Goal: Information Seeking & Learning: Learn about a topic

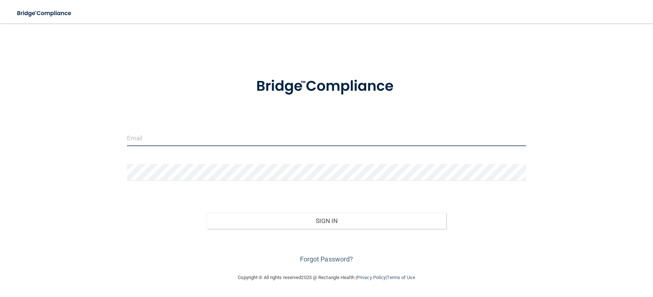
type input "[EMAIL_ADDRESS][DOMAIN_NAME]"
drag, startPoint x: 0, startPoint y: 0, endPoint x: 295, endPoint y: 146, distance: 328.8
click at [295, 146] on input "[EMAIL_ADDRESS][DOMAIN_NAME]" at bounding box center [326, 137] width 399 height 16
drag, startPoint x: 276, startPoint y: 139, endPoint x: 113, endPoint y: 139, distance: 162.7
click at [113, 139] on div "[EMAIL_ADDRESS][DOMAIN_NAME] Invalid email/password. You don't have permission …" at bounding box center [327, 148] width 624 height 235
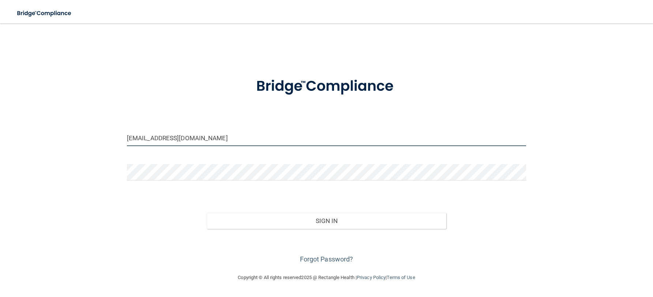
type input "[EMAIL_ADDRESS][DOMAIN_NAME]"
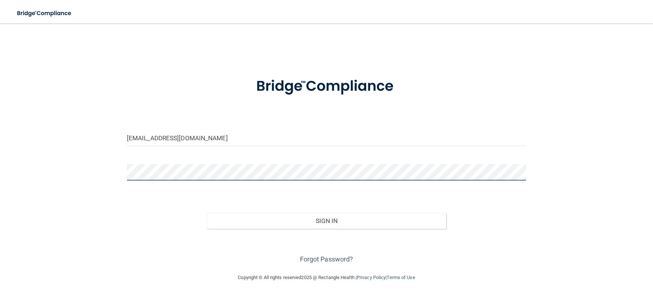
click at [96, 184] on div "[EMAIL_ADDRESS][DOMAIN_NAME] Invalid email/password. You don't have permission …" at bounding box center [327, 148] width 624 height 235
click at [207, 212] on button "Sign In" at bounding box center [327, 220] width 240 height 16
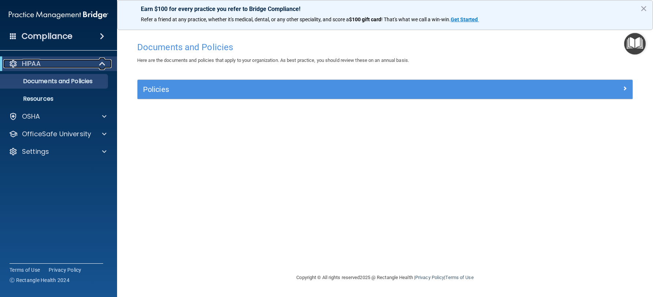
click at [53, 62] on div "HIPAA" at bounding box center [48, 63] width 90 height 9
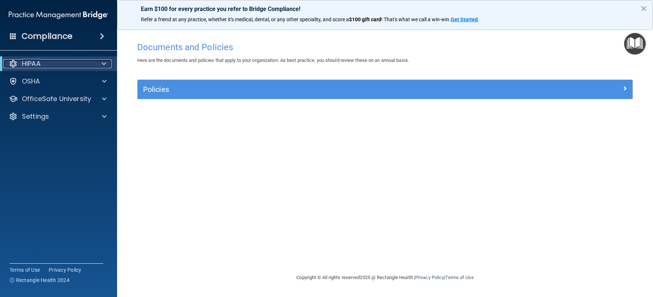
click at [50, 66] on div "HIPAA" at bounding box center [48, 63] width 90 height 9
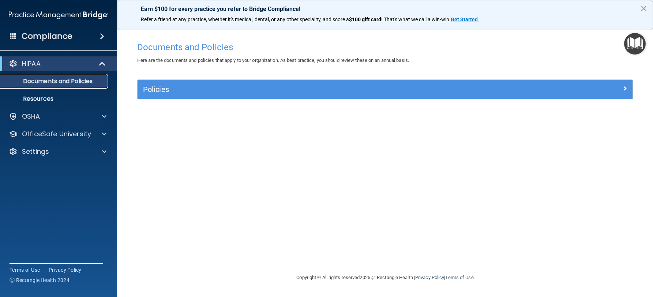
click at [50, 82] on p "Documents and Policies" at bounding box center [55, 81] width 100 height 7
click at [44, 97] on p "Resources" at bounding box center [55, 98] width 100 height 7
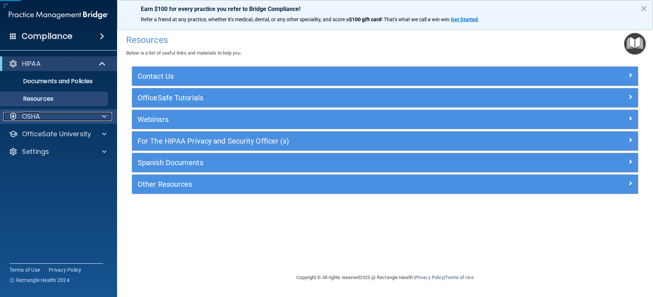
click at [54, 117] on div "OSHA" at bounding box center [48, 116] width 91 height 9
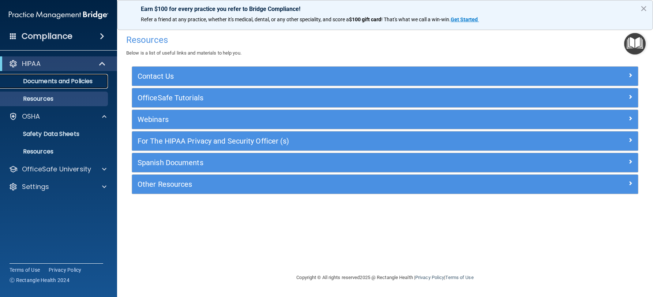
click at [72, 78] on p "Documents and Policies" at bounding box center [55, 81] width 100 height 7
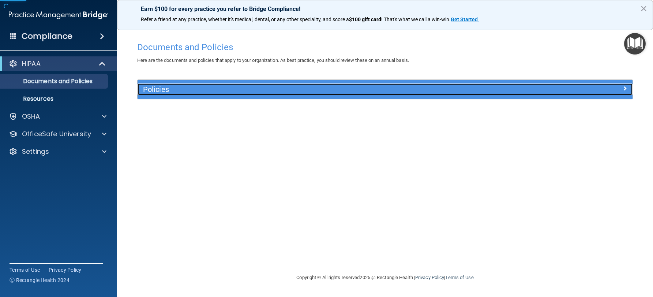
click at [625, 89] on span at bounding box center [624, 88] width 4 height 9
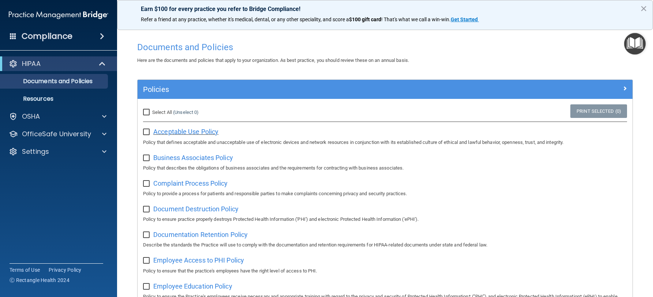
click at [173, 132] on span "Acceptable Use Policy" at bounding box center [185, 132] width 65 height 8
click at [145, 112] on input "Select All (Unselect 0) Unselect All" at bounding box center [147, 112] width 8 height 6
checkbox input "true"
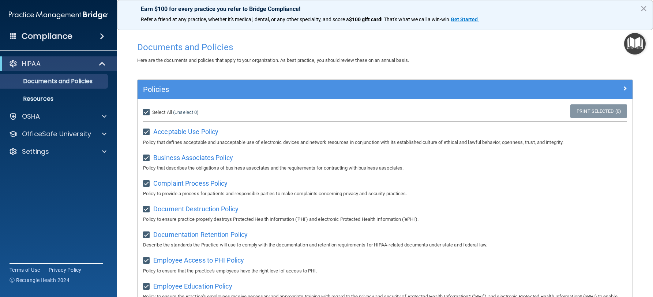
checkbox input "true"
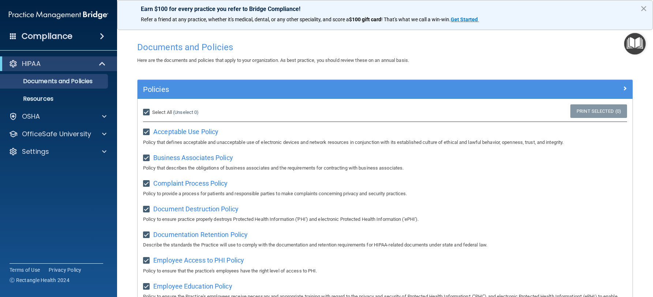
checkbox input "true"
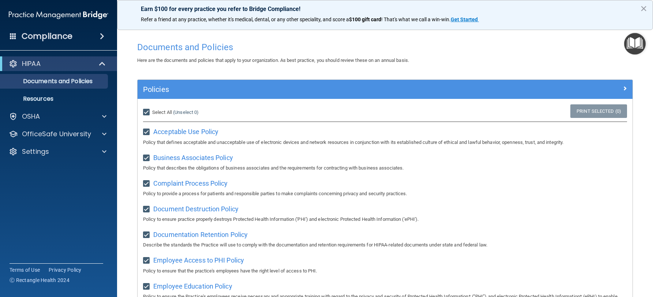
checkbox input "true"
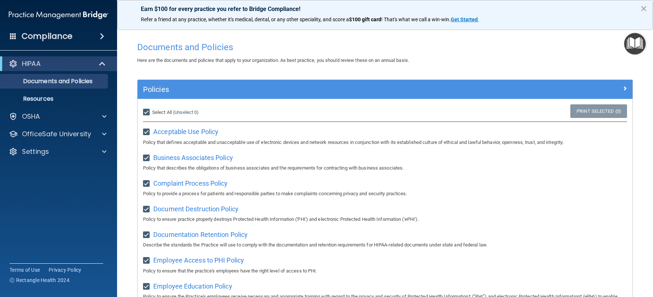
checkbox input "true"
drag, startPoint x: 144, startPoint y: 113, endPoint x: 154, endPoint y: 113, distance: 9.5
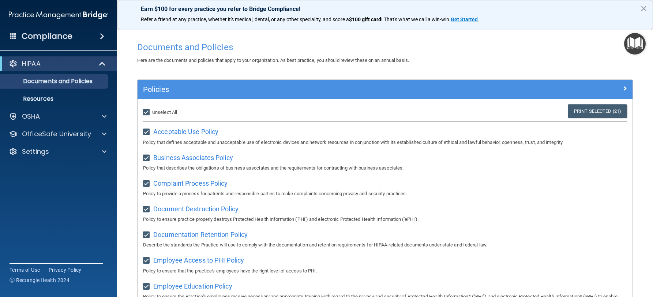
click at [145, 113] on input "Select All (Unselect 21) Unselect All" at bounding box center [147, 112] width 8 height 6
checkbox input "false"
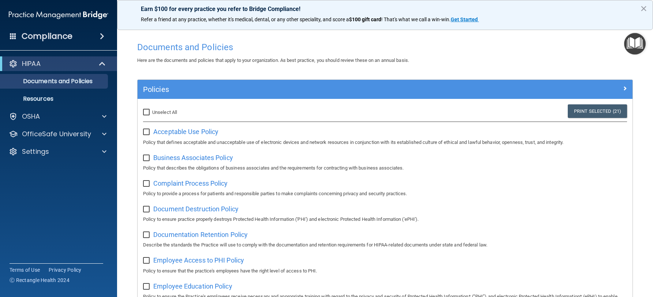
checkbox input "false"
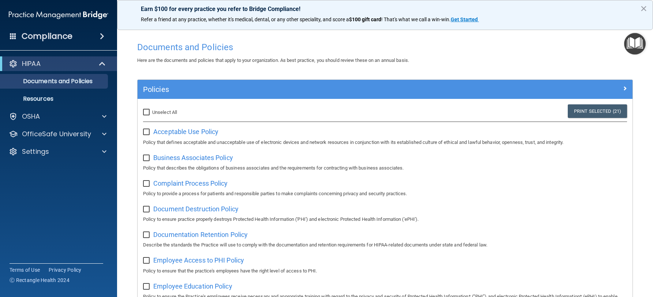
checkbox input "false"
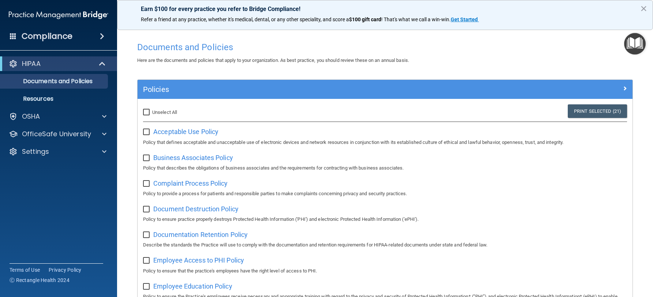
checkbox input "false"
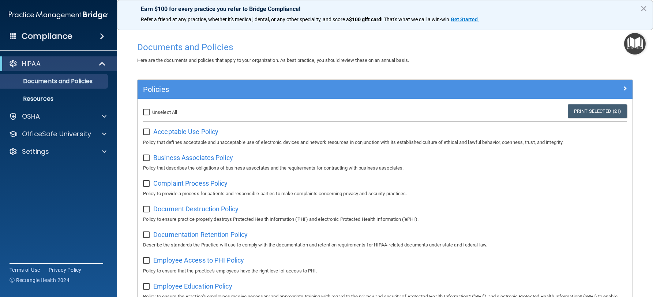
checkbox input "false"
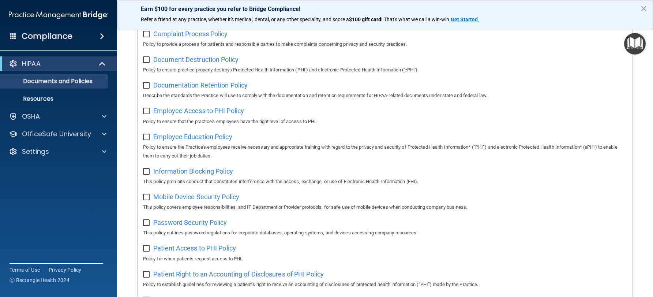
scroll to position [7, 0]
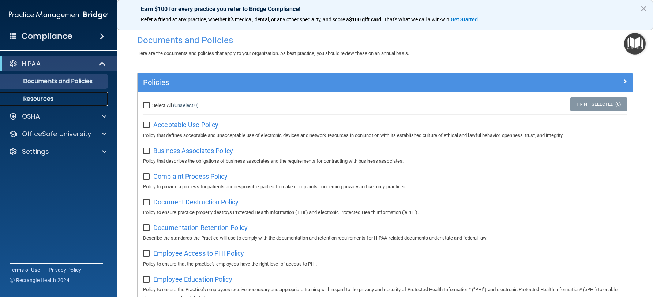
drag, startPoint x: 74, startPoint y: 102, endPoint x: 122, endPoint y: 105, distance: 48.7
click at [74, 102] on link "Resources" at bounding box center [50, 98] width 115 height 15
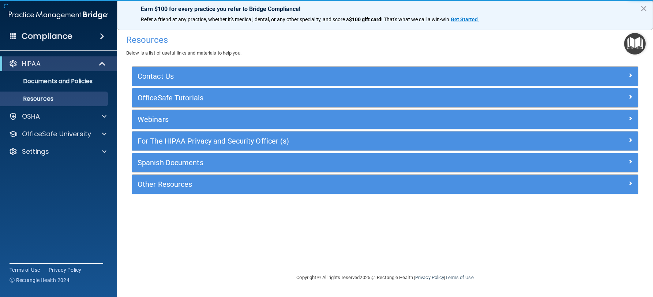
click at [227, 90] on div "OfficeSafe Tutorials" at bounding box center [385, 97] width 506 height 19
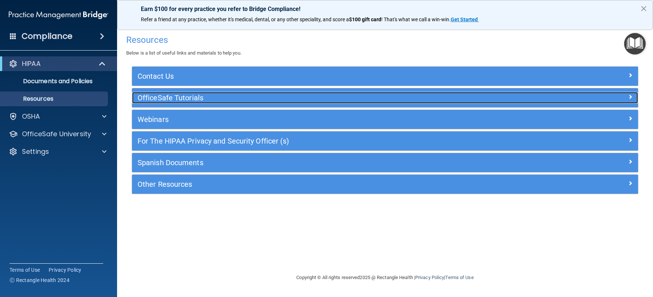
click at [227, 96] on h5 "OfficeSafe Tutorials" at bounding box center [322, 98] width 368 height 8
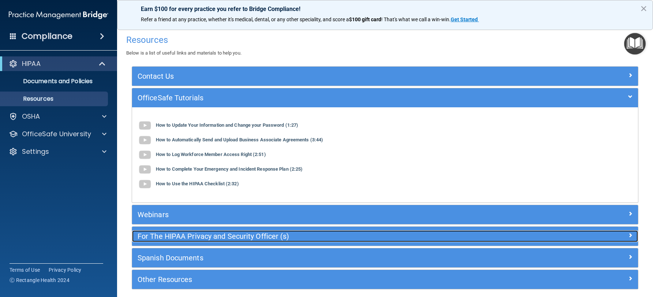
click at [274, 236] on h5 "For The HIPAA Privacy and Security Officer (s)" at bounding box center [322, 236] width 368 height 8
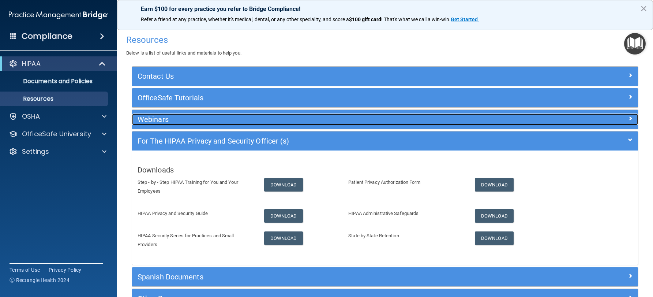
click at [211, 117] on h5 "Webinars" at bounding box center [322, 119] width 368 height 8
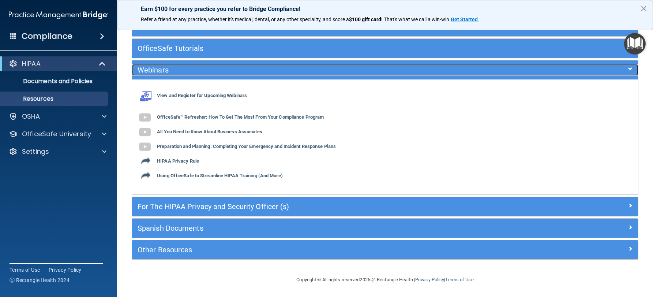
scroll to position [50, 0]
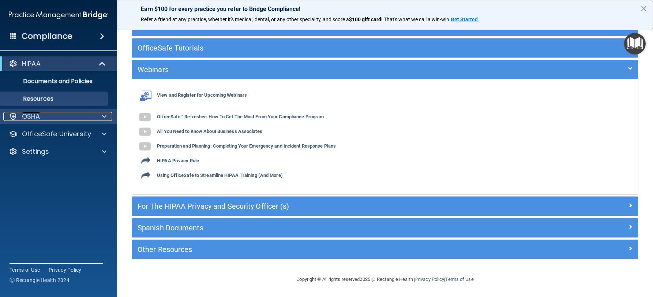
click at [49, 115] on div "OSHA" at bounding box center [48, 116] width 91 height 9
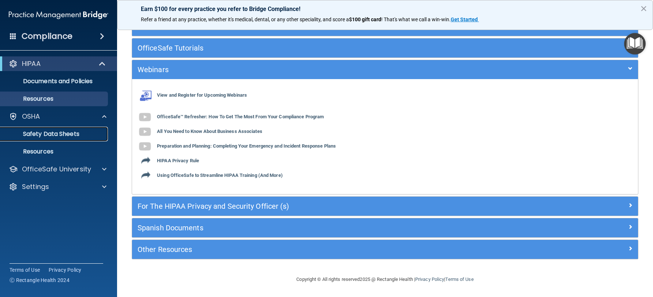
drag, startPoint x: 72, startPoint y: 133, endPoint x: 80, endPoint y: 133, distance: 7.7
click at [73, 133] on p "Safety Data Sheets" at bounding box center [55, 133] width 100 height 7
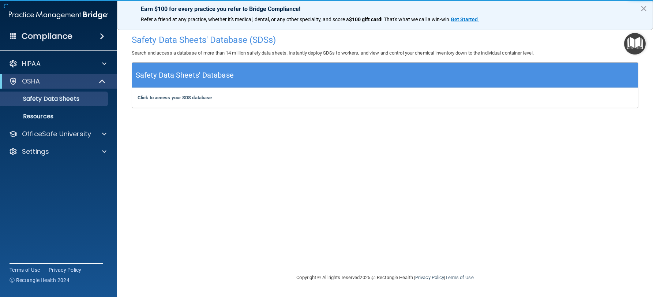
click at [229, 69] on h5 "Safety Data Sheets' Database" at bounding box center [185, 75] width 98 height 13
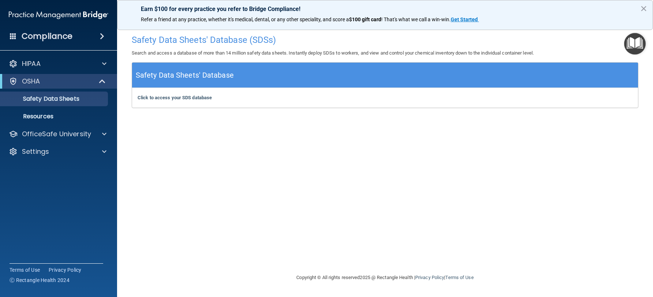
click at [193, 75] on h5 "Safety Data Sheets' Database" at bounding box center [185, 75] width 98 height 13
click at [75, 39] on div "Compliance" at bounding box center [58, 36] width 117 height 16
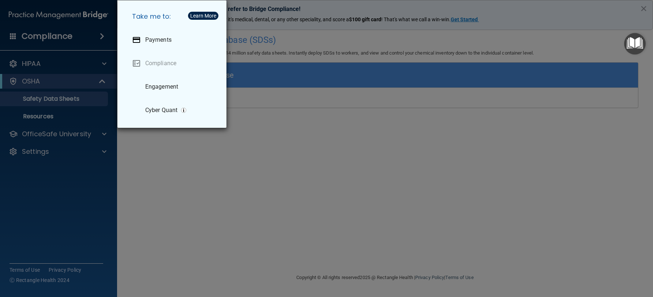
click at [41, 101] on div "Take me to: Payments Compliance Engagement Cyber Quant" at bounding box center [326, 148] width 653 height 297
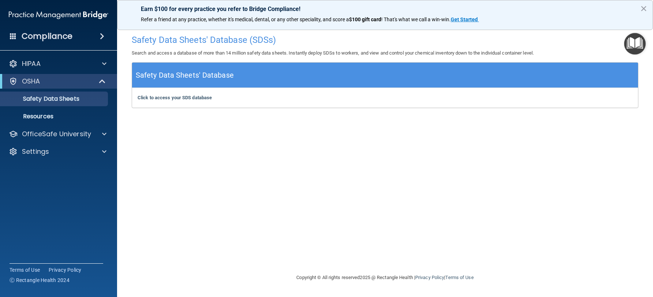
click at [196, 70] on h5 "Safety Data Sheets' Database" at bounding box center [185, 75] width 98 height 13
click at [185, 105] on div "Click to access your SDS database Click to access your SDS database" at bounding box center [385, 98] width 506 height 20
click at [68, 132] on p "OfficeSafe University" at bounding box center [56, 133] width 69 height 9
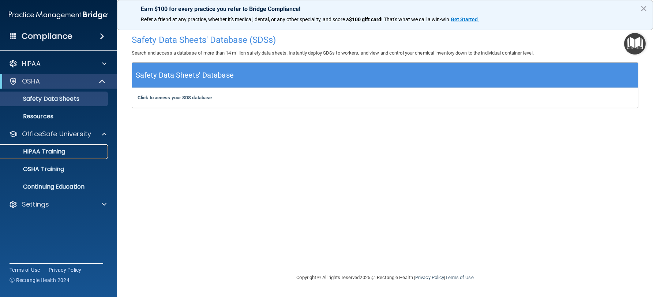
click at [74, 151] on div "HIPAA Training" at bounding box center [55, 151] width 100 height 7
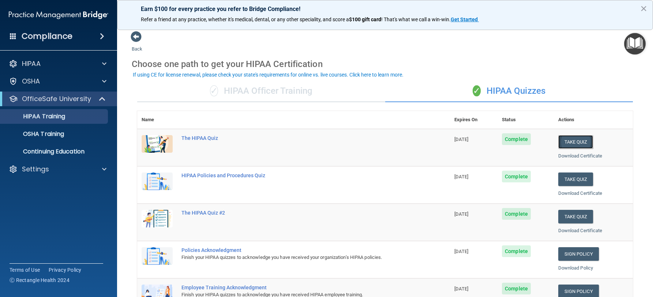
click at [568, 145] on button "Take Quiz" at bounding box center [575, 142] width 35 height 14
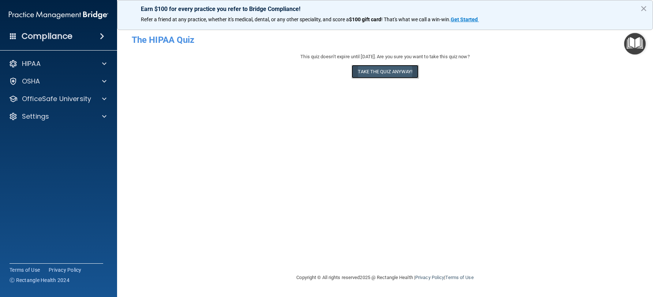
click at [394, 74] on button "Take the quiz anyway!" at bounding box center [384, 72] width 67 height 14
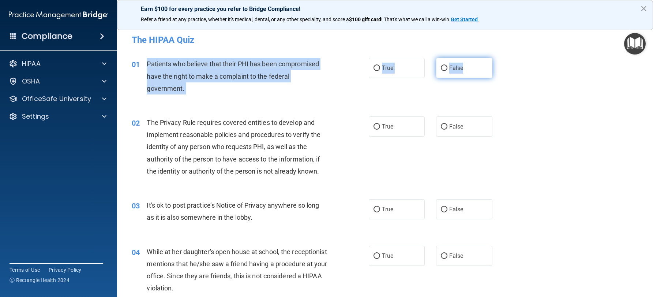
drag, startPoint x: 143, startPoint y: 62, endPoint x: 472, endPoint y: 77, distance: 328.8
click at [503, 58] on ng-form "01 Patients who believe that their PHI has been compromised have the right to m…" at bounding box center [503, 58] width 0 height 0
copy ng-form "Patients who believe that their PHI has been compromised have the right to make…"
click at [382, 64] on span "True" at bounding box center [387, 67] width 11 height 7
click at [380, 65] on input "True" at bounding box center [376, 67] width 7 height 5
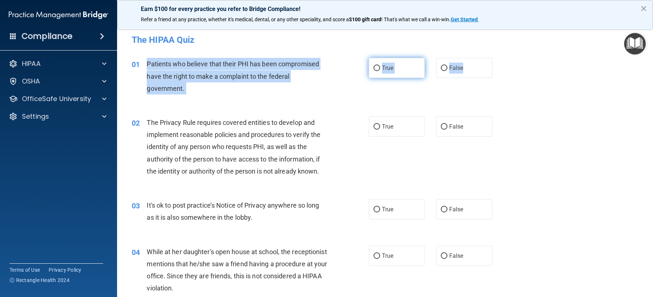
radio input "true"
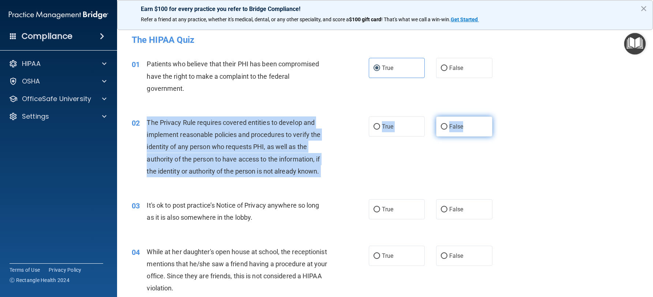
drag, startPoint x: 148, startPoint y: 123, endPoint x: 466, endPoint y: 127, distance: 317.8
click at [503, 116] on ng-form "02 The Privacy Rule requires covered entities to develop and implement reasonab…" at bounding box center [503, 116] width 0 height 0
copy ng-form "The Privacy Rule requires covered entities to develop and implement reasonable …"
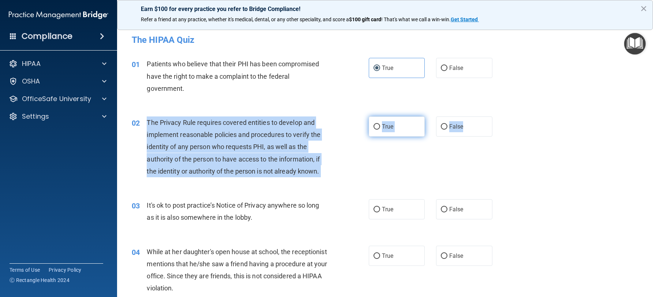
click at [399, 129] on label "True" at bounding box center [397, 126] width 56 height 20
click at [380, 129] on input "True" at bounding box center [376, 126] width 7 height 5
radio input "true"
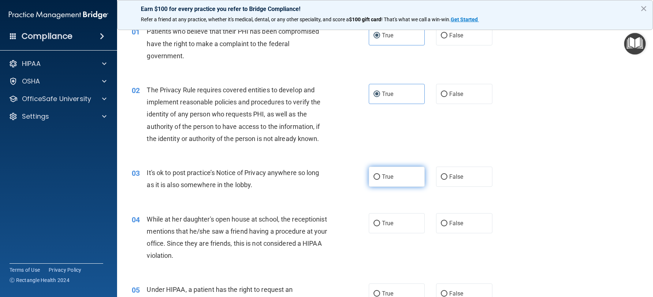
scroll to position [73, 0]
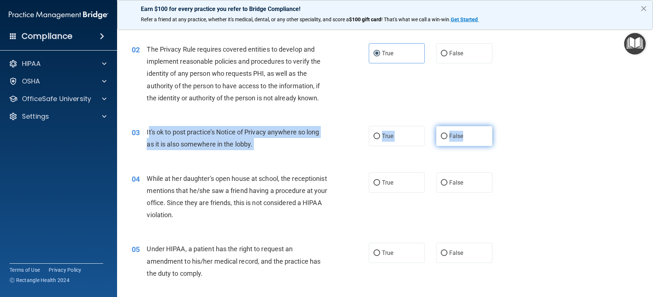
drag, startPoint x: 148, startPoint y: 133, endPoint x: 480, endPoint y: 140, distance: 331.8
click at [503, 126] on ng-form "03 It's ok to post practice’s Notice of Privacy anywhere so long as it is also …" at bounding box center [503, 126] width 0 height 0
copy ng-form "t's ok to post practice’s Notice of Privacy anywhere so long as it is also some…"
click at [464, 134] on label "False" at bounding box center [464, 136] width 56 height 20
click at [447, 134] on input "False" at bounding box center [444, 135] width 7 height 5
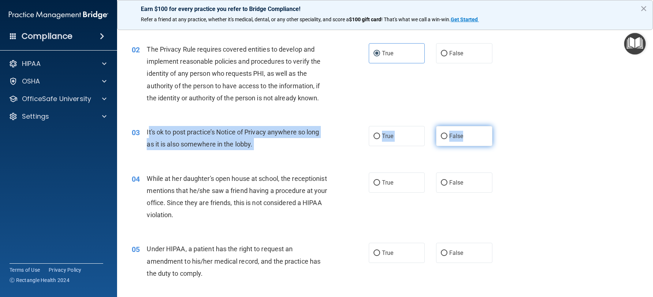
radio input "true"
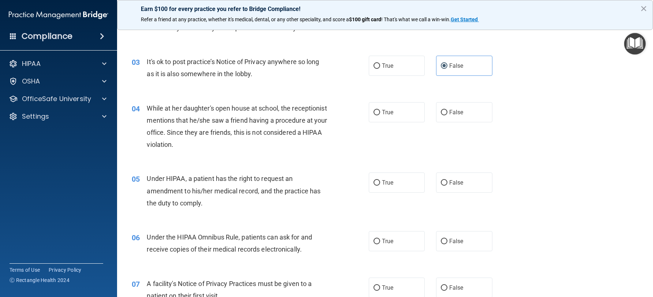
scroll to position [146, 0]
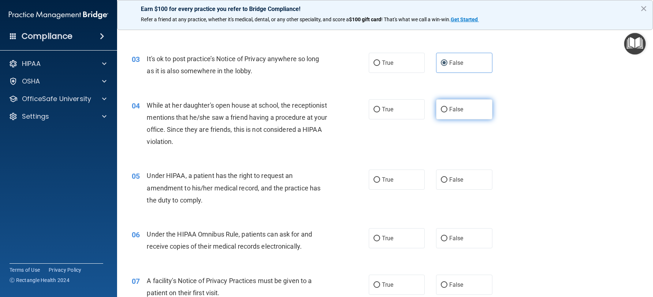
click at [471, 112] on label "False" at bounding box center [464, 109] width 56 height 20
click at [447, 112] on input "False" at bounding box center [444, 109] width 7 height 5
radio input "true"
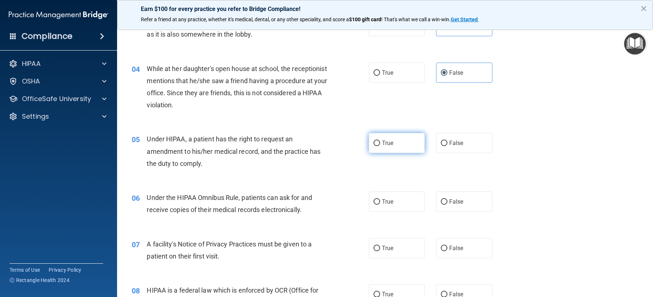
click at [408, 143] on label "True" at bounding box center [397, 143] width 56 height 20
click at [380, 143] on input "True" at bounding box center [376, 142] width 7 height 5
radio input "true"
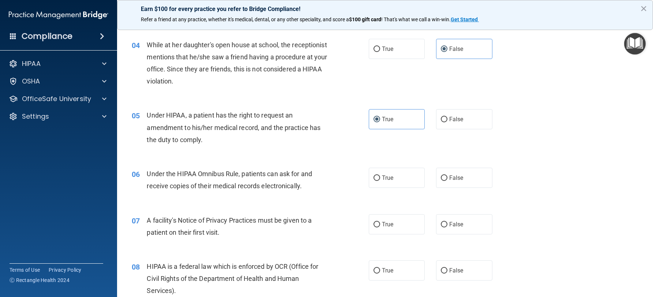
scroll to position [219, 0]
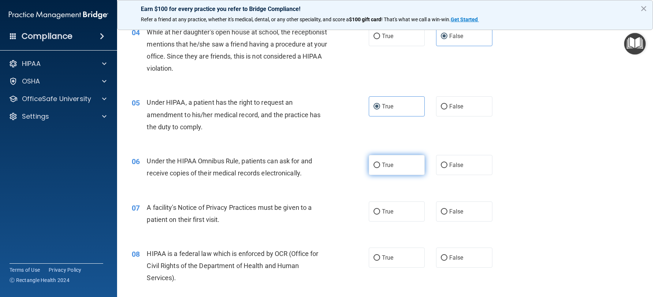
click at [390, 164] on span "True" at bounding box center [387, 164] width 11 height 7
click at [380, 164] on input "True" at bounding box center [376, 164] width 7 height 5
radio input "true"
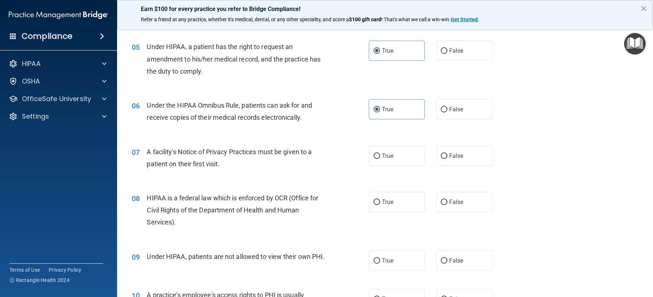
scroll to position [293, 0]
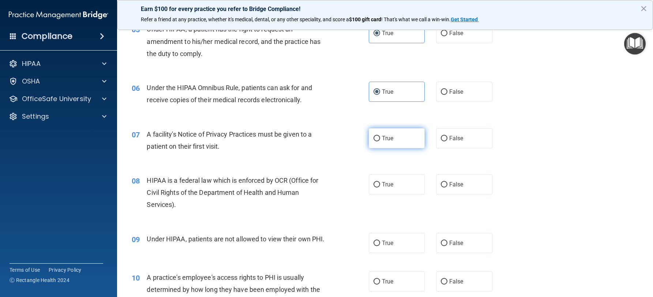
click at [401, 142] on label "True" at bounding box center [397, 138] width 56 height 20
click at [380, 141] on input "True" at bounding box center [376, 138] width 7 height 5
radio input "true"
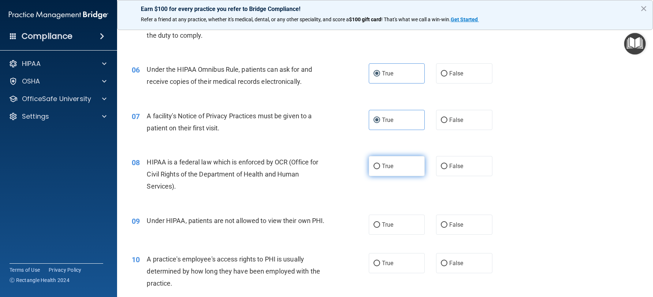
scroll to position [329, 0]
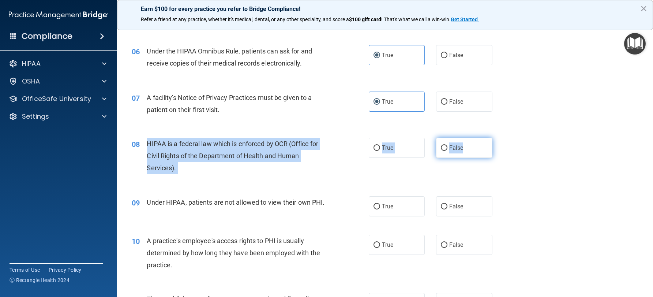
drag, startPoint x: 194, startPoint y: 143, endPoint x: 481, endPoint y: 151, distance: 287.2
click at [503, 138] on ng-form "08 HIPAA is a federal law which is enforced by OCR (Office for Civil Rights of …" at bounding box center [503, 138] width 0 height 0
copy ng-form "HIPAA is a federal law which is enforced by OCR (Office for Civil Rights of the…"
click at [394, 147] on label "True" at bounding box center [397, 148] width 56 height 20
click at [380, 147] on input "True" at bounding box center [376, 147] width 7 height 5
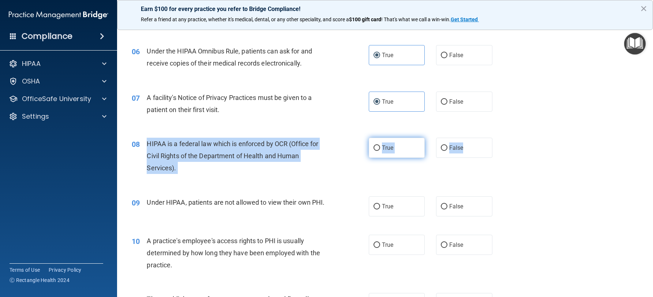
radio input "true"
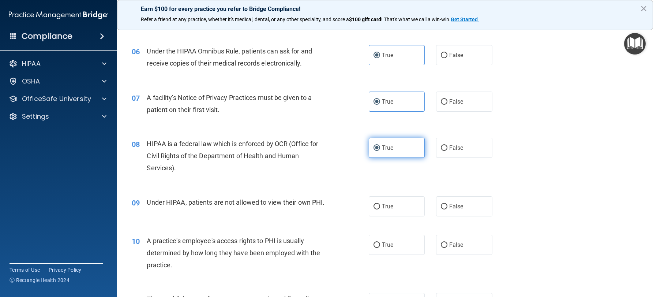
scroll to position [402, 0]
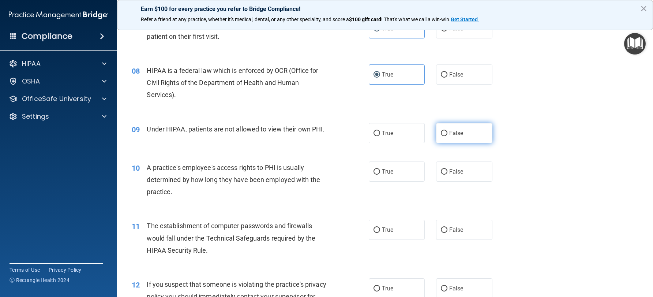
click at [449, 134] on span "False" at bounding box center [456, 132] width 14 height 7
click at [447, 134] on input "False" at bounding box center [444, 133] width 7 height 5
radio input "true"
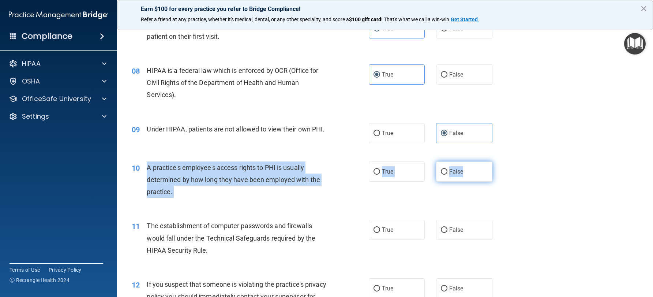
drag, startPoint x: 147, startPoint y: 166, endPoint x: 476, endPoint y: 170, distance: 329.2
click at [503, 161] on ng-form "10 A practice's employee's access rights to PHI is usually determined by how lo…" at bounding box center [503, 161] width 0 height 0
copy ng-form "A practice's employee's access rights to PHI is usually determined by how long …"
click at [449, 173] on span "False" at bounding box center [456, 171] width 14 height 7
click at [447, 173] on input "False" at bounding box center [444, 171] width 7 height 5
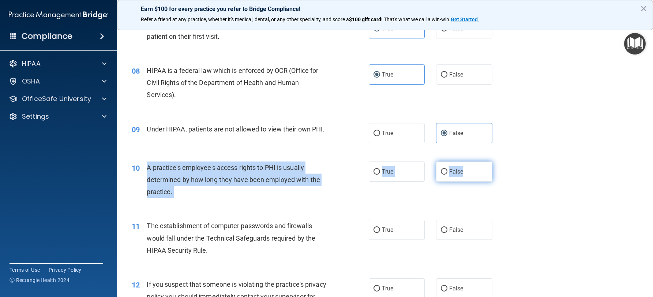
radio input "true"
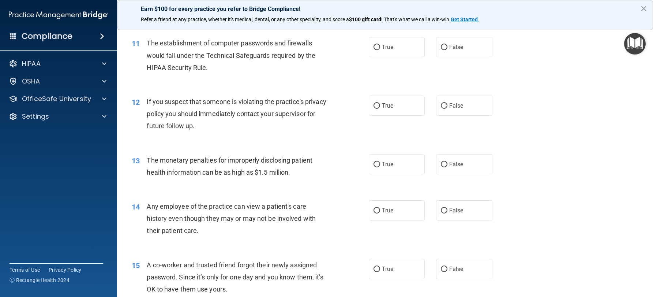
scroll to position [585, 0]
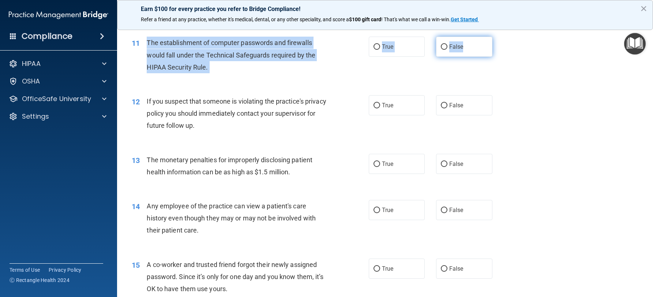
drag, startPoint x: 146, startPoint y: 42, endPoint x: 475, endPoint y: 49, distance: 330.0
click at [503, 37] on ng-form "11 The establishment of computer passwords and firewalls would fall under the T…" at bounding box center [503, 37] width 0 height 0
copy ng-form "The establishment of computer passwords and firewalls would fall under the Tech…"
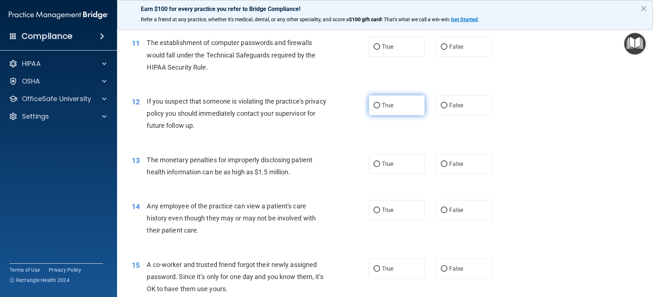
click at [392, 105] on label "True" at bounding box center [397, 105] width 56 height 20
click at [380, 105] on input "True" at bounding box center [376, 105] width 7 height 5
radio input "true"
click at [379, 37] on label "True" at bounding box center [397, 47] width 56 height 20
click at [379, 44] on input "True" at bounding box center [376, 46] width 7 height 5
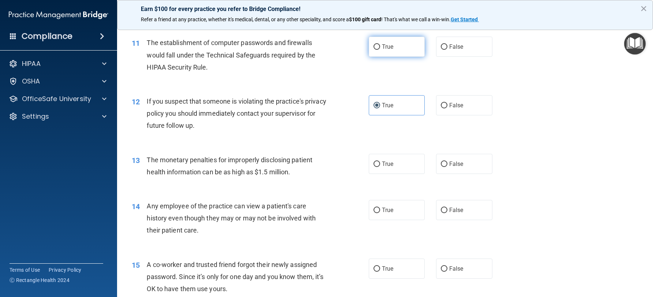
radio input "true"
click at [382, 44] on span "True" at bounding box center [387, 46] width 11 height 7
click at [380, 44] on input "True" at bounding box center [376, 46] width 7 height 5
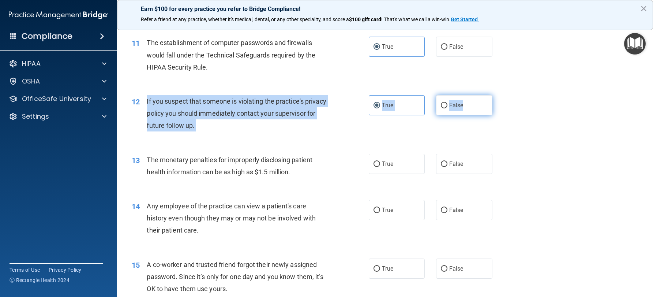
drag, startPoint x: 149, startPoint y: 98, endPoint x: 471, endPoint y: 101, distance: 322.2
click at [503, 95] on ng-form "12 If you suspect that someone is violating the practice's privacy policy you s…" at bounding box center [503, 95] width 0 height 0
copy ng-form "If you suspect that someone is violating the practice's privacy policy you shou…"
click at [462, 108] on label "False" at bounding box center [464, 105] width 56 height 20
click at [447, 108] on input "False" at bounding box center [444, 105] width 7 height 5
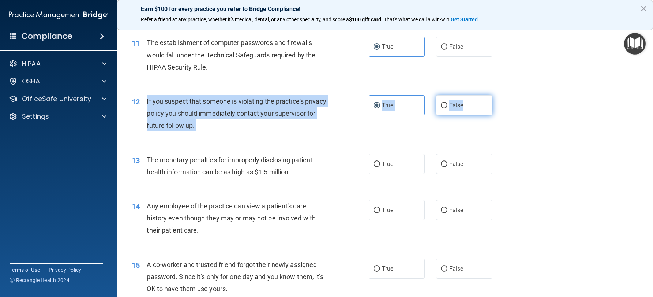
radio input "true"
radio input "false"
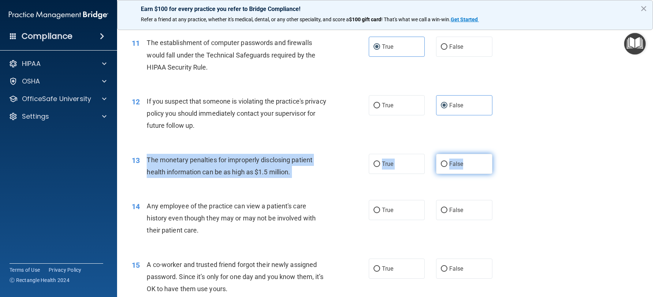
drag, startPoint x: 146, startPoint y: 161, endPoint x: 477, endPoint y: 168, distance: 331.8
click at [503, 154] on ng-form "13 The monetary penalties for improperly disclosing patient health information …" at bounding box center [503, 154] width 0 height 0
copy ng-form "The monetary penalties for improperly disclosing patient health information can…"
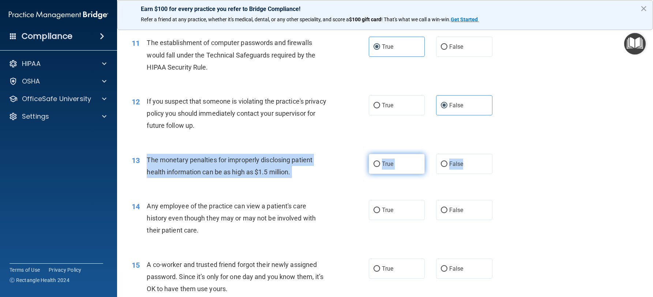
click at [395, 167] on label "True" at bounding box center [397, 164] width 56 height 20
click at [380, 167] on input "True" at bounding box center [376, 163] width 7 height 5
radio input "true"
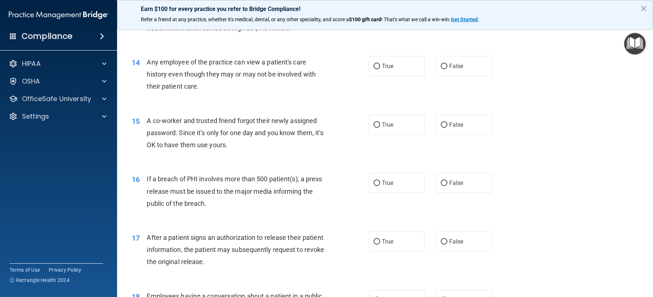
scroll to position [731, 0]
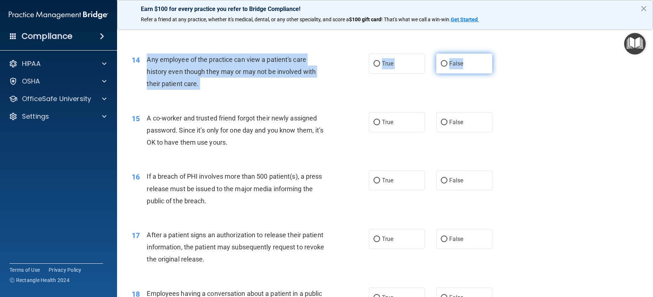
drag, startPoint x: 147, startPoint y: 62, endPoint x: 474, endPoint y: 69, distance: 327.4
click at [503, 53] on ng-form "14 Any employee of the practice can view a patient's care history even though t…" at bounding box center [503, 53] width 0 height 0
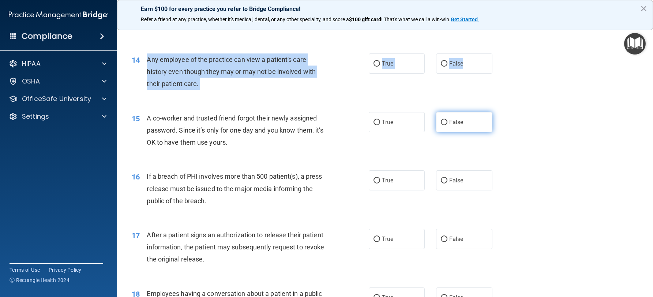
copy ng-form "Any employee of the practice can view a patient's care history even though they…"
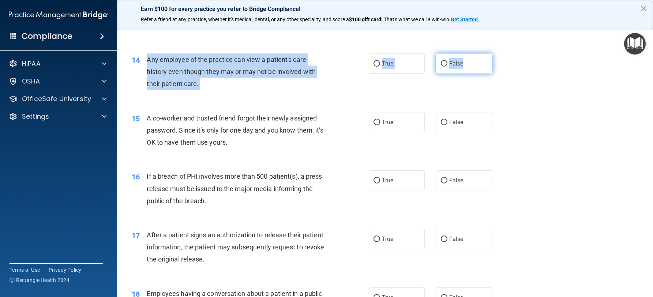
click at [467, 62] on label "False" at bounding box center [464, 63] width 56 height 20
click at [447, 62] on input "False" at bounding box center [444, 63] width 7 height 5
radio input "true"
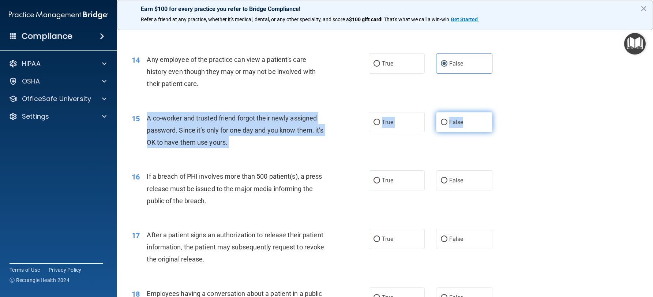
drag, startPoint x: 150, startPoint y: 116, endPoint x: 460, endPoint y: 124, distance: 310.6
click at [503, 112] on ng-form "15 A co-worker and trusted friend forgot their newly assigned password. Since i…" at bounding box center [503, 112] width 0 height 0
click at [455, 128] on label "False" at bounding box center [464, 122] width 56 height 20
click at [447, 125] on input "False" at bounding box center [444, 122] width 7 height 5
radio input "true"
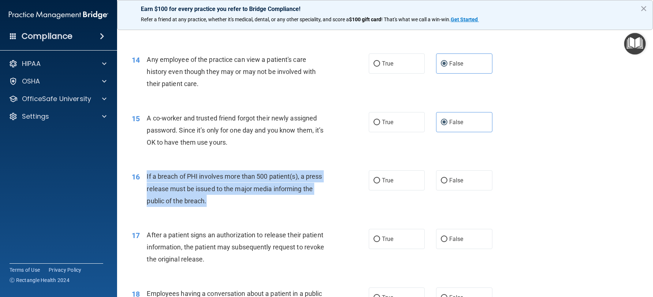
drag, startPoint x: 148, startPoint y: 174, endPoint x: 331, endPoint y: 204, distance: 186.0
click at [331, 204] on div "16 If a breach of PHI involves more than 500 patient(s), a press release must b…" at bounding box center [250, 190] width 259 height 40
drag, startPoint x: 331, startPoint y: 204, endPoint x: 346, endPoint y: 206, distance: 15.2
click at [331, 204] on div "16 If a breach of PHI involves more than 500 patient(s), a press release must b…" at bounding box center [250, 190] width 259 height 40
drag, startPoint x: 200, startPoint y: 189, endPoint x: 188, endPoint y: 180, distance: 15.0
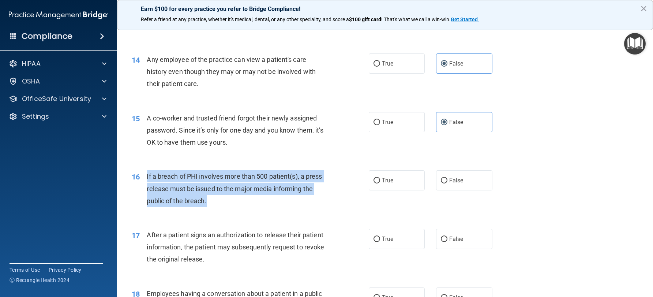
click at [201, 189] on span "If a breach of PHI involves more than 500 patient(s), a press release must be i…" at bounding box center [234, 188] width 175 height 32
click at [151, 173] on span "If a breach of PHI involves more than 500 patient(s), a press release must be i…" at bounding box center [234, 188] width 175 height 32
drag, startPoint x: 147, startPoint y: 175, endPoint x: 469, endPoint y: 190, distance: 322.6
click at [503, 170] on ng-form "16 If a breach of PHI involves more than 500 patient(s), a press release must b…" at bounding box center [503, 170] width 0 height 0
copy ng-form "If a breach of PHI involves more than 500 patient(s), a press release must be i…"
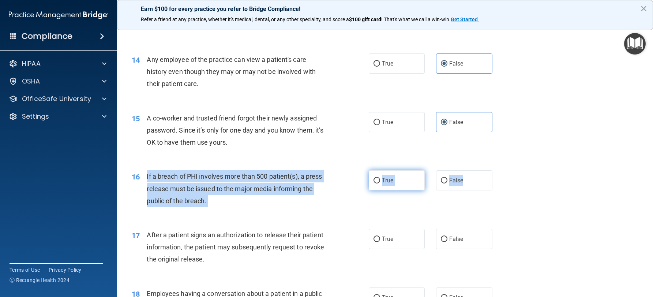
click at [388, 182] on span "True" at bounding box center [387, 180] width 11 height 7
click at [380, 182] on input "True" at bounding box center [376, 180] width 7 height 5
radio input "true"
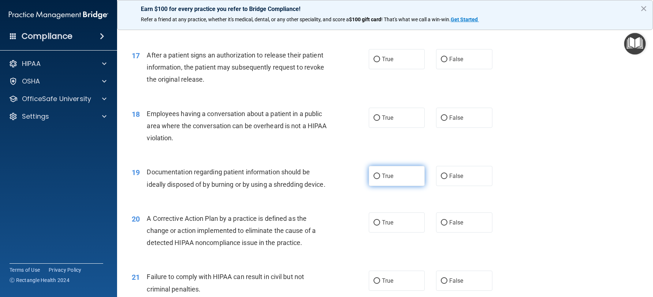
scroll to position [914, 0]
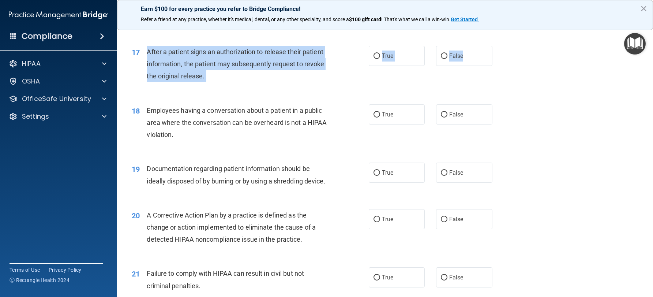
drag, startPoint x: 144, startPoint y: 49, endPoint x: 501, endPoint y: 80, distance: 358.3
click at [477, 66] on div "17 After a patient signs an authorization to release their patient information,…" at bounding box center [385, 66] width 518 height 59
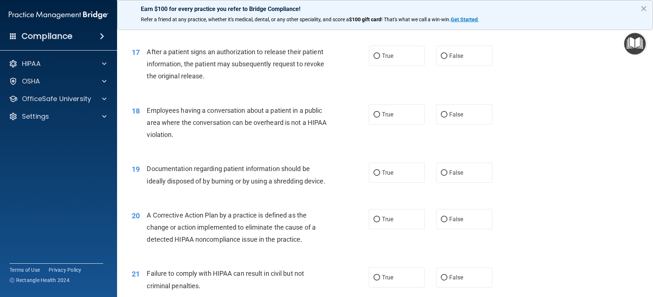
click at [509, 82] on div "17 After a patient signs an authorization to release their patient information,…" at bounding box center [385, 66] width 518 height 59
click at [387, 62] on label "True" at bounding box center [397, 56] width 56 height 20
click at [380, 59] on input "True" at bounding box center [376, 55] width 7 height 5
radio input "true"
click at [447, 120] on label "False" at bounding box center [464, 114] width 56 height 20
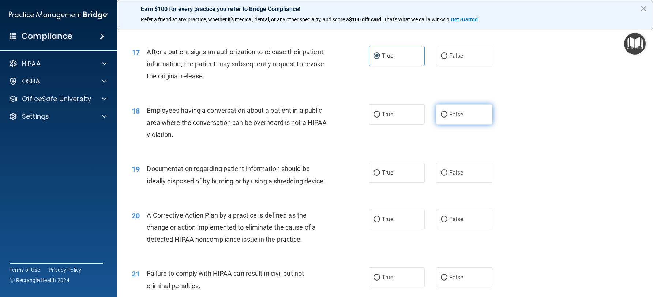
click at [447, 117] on input "False" at bounding box center [444, 114] width 7 height 5
radio input "true"
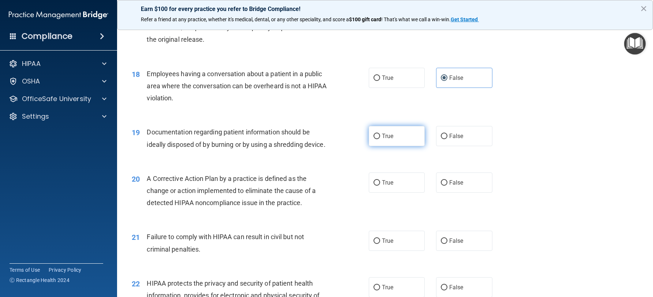
click at [402, 137] on label "True" at bounding box center [397, 136] width 56 height 20
click at [380, 137] on input "True" at bounding box center [376, 135] width 7 height 5
radio input "true"
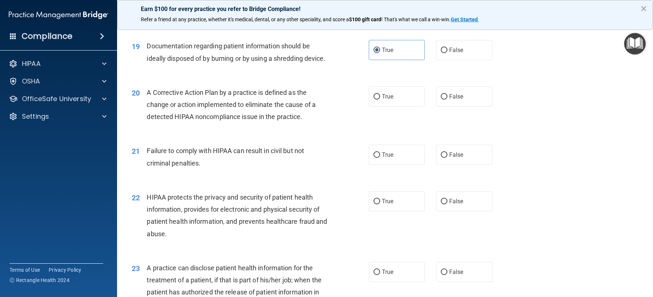
scroll to position [1024, 0]
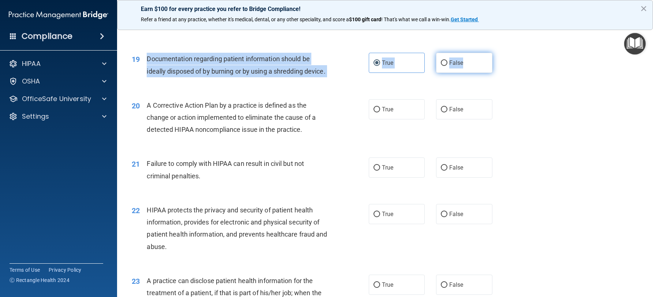
drag, startPoint x: 147, startPoint y: 59, endPoint x: 467, endPoint y: 68, distance: 320.5
click at [503, 53] on ng-form "19 Documentation regarding patient information should be ideally disposed of by…" at bounding box center [503, 53] width 0 height 0
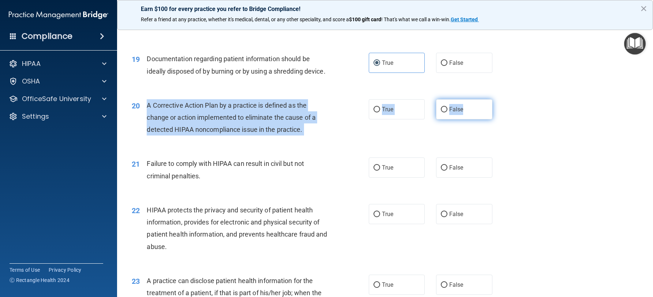
drag, startPoint x: 149, startPoint y: 113, endPoint x: 462, endPoint y: 123, distance: 313.6
click at [503, 99] on ng-form "20 A Corrective Action Plan by a practice is defined as the change or action im…" at bounding box center [503, 99] width 0 height 0
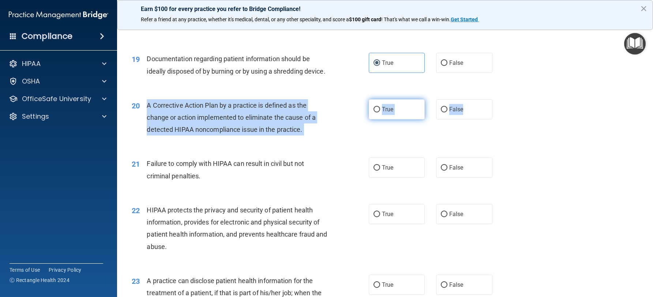
click at [402, 119] on label "True" at bounding box center [397, 109] width 56 height 20
click at [380, 112] on input "True" at bounding box center [376, 109] width 7 height 5
radio input "true"
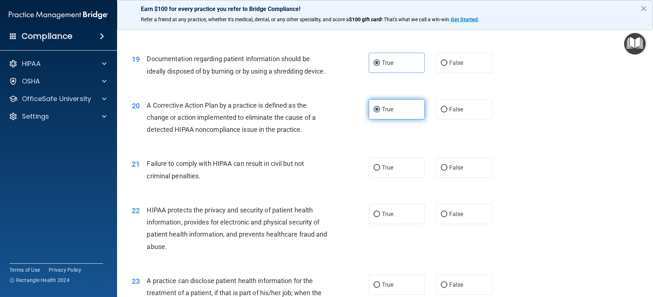
scroll to position [1061, 0]
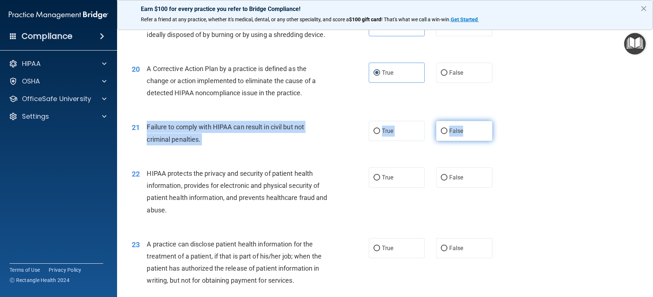
drag, startPoint x: 145, startPoint y: 138, endPoint x: 463, endPoint y: 145, distance: 317.9
click at [503, 121] on ng-form "21 Failure to comply with HIPAA can result in civil but not criminal penalties.…" at bounding box center [503, 121] width 0 height 0
click at [451, 134] on span "False" at bounding box center [456, 130] width 14 height 7
click at [447, 134] on input "False" at bounding box center [444, 130] width 7 height 5
radio input "true"
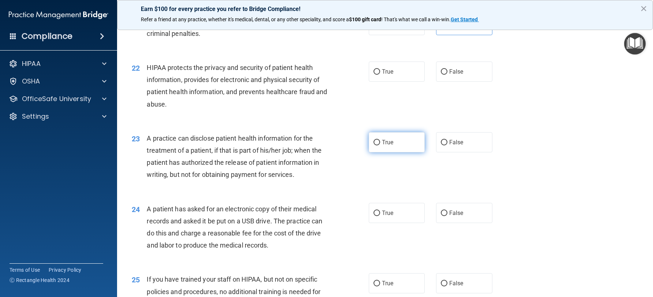
scroll to position [1170, 0]
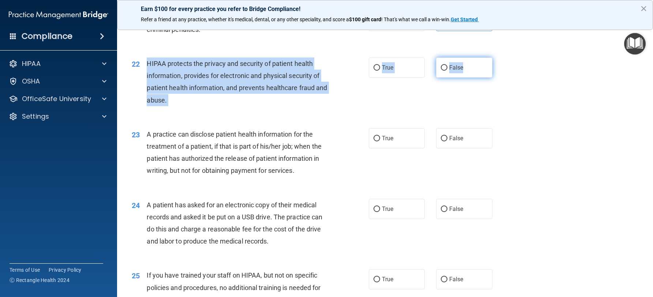
drag, startPoint x: 147, startPoint y: 76, endPoint x: 487, endPoint y: 74, distance: 340.5
click at [503, 57] on ng-form "22 HIPAA protects the privacy and security of patient health information, provi…" at bounding box center [503, 57] width 0 height 0
click at [377, 78] on label "True" at bounding box center [397, 67] width 56 height 20
click at [377, 71] on input "True" at bounding box center [376, 67] width 7 height 5
radio input "true"
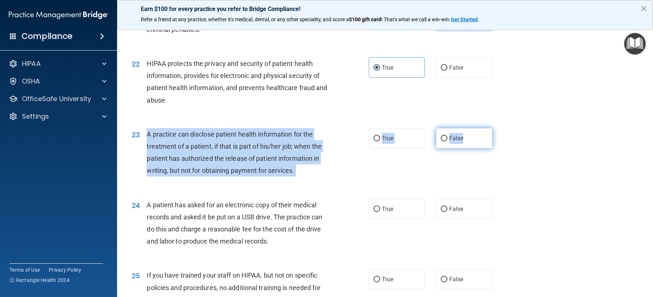
drag, startPoint x: 144, startPoint y: 144, endPoint x: 481, endPoint y: 150, distance: 336.9
click at [503, 128] on ng-form "23 A practice can disclose patient health information for the treatment of a pa…" at bounding box center [503, 128] width 0 height 0
click at [455, 142] on label "False" at bounding box center [464, 138] width 56 height 20
click at [447, 141] on input "False" at bounding box center [444, 138] width 7 height 5
radio input "true"
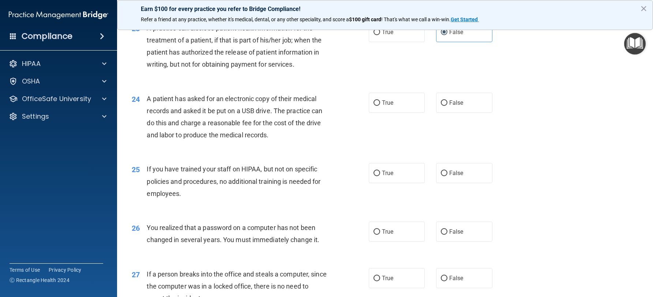
scroll to position [1280, 0]
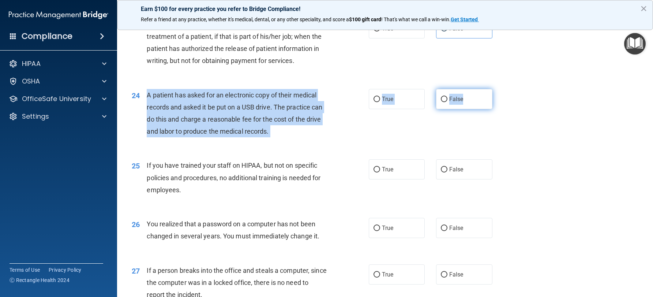
drag, startPoint x: 146, startPoint y: 109, endPoint x: 466, endPoint y: 113, distance: 319.3
click at [503, 89] on ng-form "24 A patient has asked for an electronic copy of their medical records and aske…" at bounding box center [503, 89] width 0 height 0
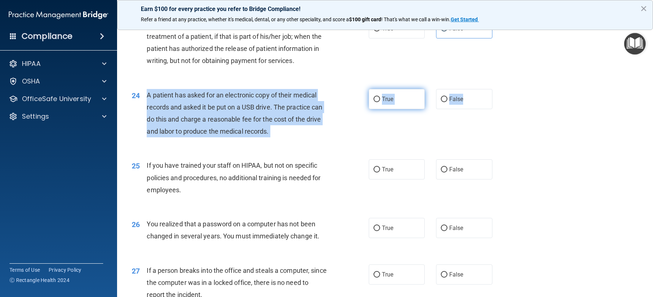
click at [398, 103] on label "True" at bounding box center [397, 99] width 56 height 20
click at [380, 102] on input "True" at bounding box center [376, 99] width 7 height 5
radio input "true"
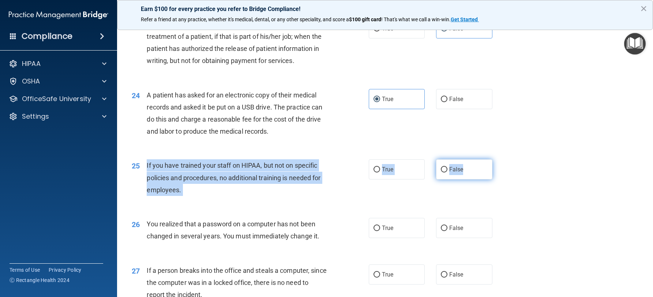
drag, startPoint x: 144, startPoint y: 178, endPoint x: 479, endPoint y: 176, distance: 334.6
click at [503, 159] on ng-form "25 If you have trained your staff on HIPAA, but not on specific policies and pr…" at bounding box center [503, 159] width 0 height 0
click at [456, 179] on label "False" at bounding box center [464, 169] width 56 height 20
click at [447, 172] on input "False" at bounding box center [444, 169] width 7 height 5
radio input "true"
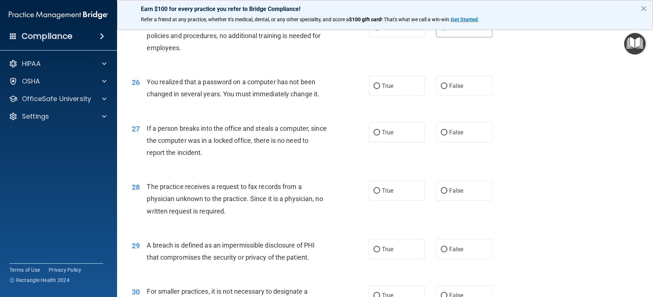
scroll to position [1426, 0]
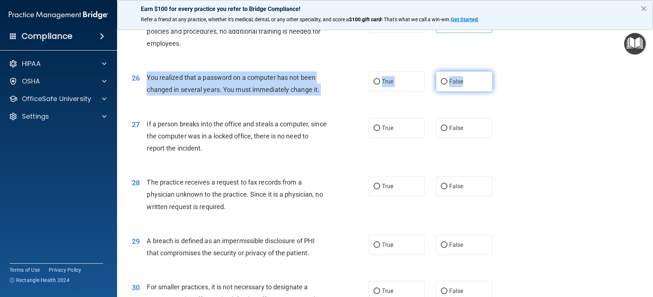
drag, startPoint x: 148, startPoint y: 90, endPoint x: 473, endPoint y: 95, distance: 324.8
click at [503, 71] on ng-form "26 You realized that a password on a computer has not been changed in several y…" at bounding box center [503, 71] width 0 height 0
click at [401, 91] on label "True" at bounding box center [397, 81] width 56 height 20
click at [380, 84] on input "True" at bounding box center [376, 81] width 7 height 5
radio input "true"
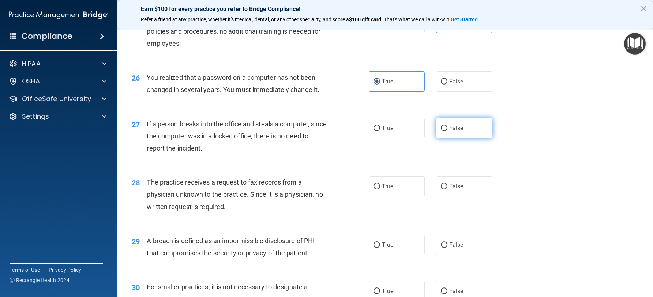
click at [447, 135] on label "False" at bounding box center [464, 128] width 56 height 20
click at [447, 131] on input "False" at bounding box center [444, 127] width 7 height 5
radio input "true"
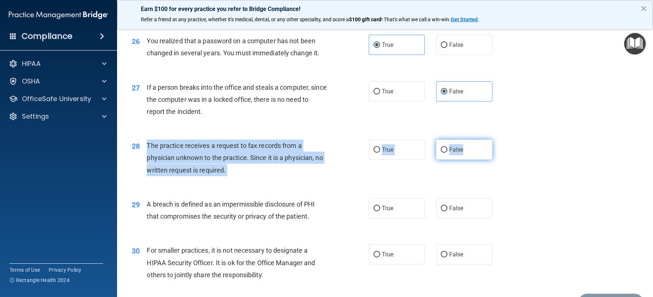
drag, startPoint x: 148, startPoint y: 154, endPoint x: 474, endPoint y: 157, distance: 326.2
click at [503, 139] on ng-form "28 The practice receives a request to fax records from a physician unknown to t…" at bounding box center [503, 139] width 0 height 0
click at [459, 159] on label "False" at bounding box center [464, 149] width 56 height 20
click at [447, 153] on input "False" at bounding box center [444, 149] width 7 height 5
radio input "true"
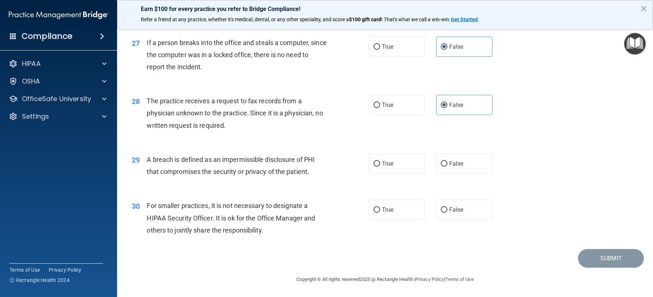
scroll to position [1520, 0]
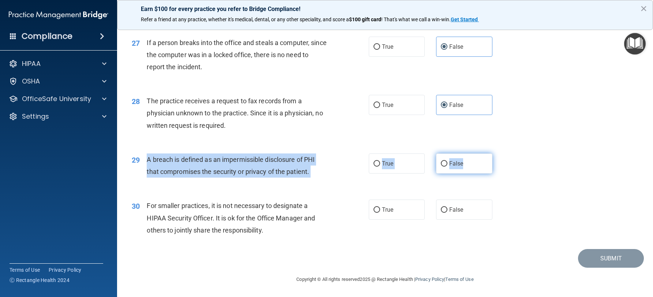
drag, startPoint x: 147, startPoint y: 158, endPoint x: 470, endPoint y: 168, distance: 322.7
click at [503, 153] on ng-form "29 A breach is defined as an impermissible disclosure of PHI that compromises t…" at bounding box center [503, 153] width 0 height 0
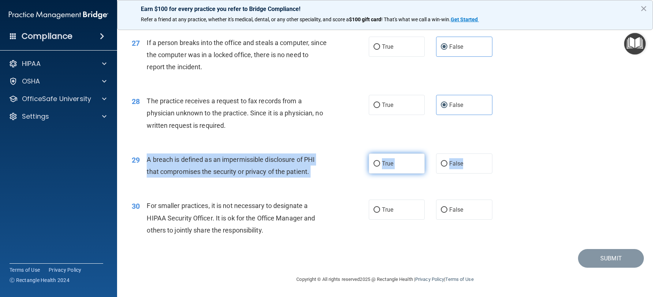
click at [402, 169] on label "True" at bounding box center [397, 163] width 56 height 20
click at [380, 166] on input "True" at bounding box center [376, 163] width 7 height 5
radio input "true"
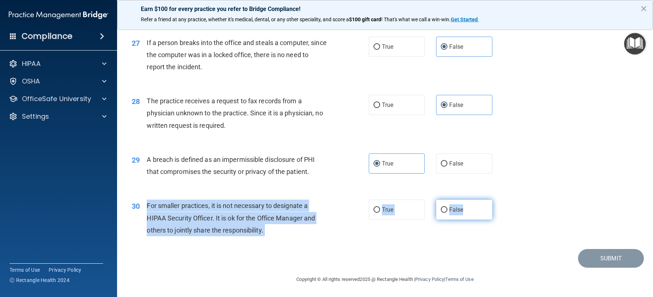
drag, startPoint x: 146, startPoint y: 203, endPoint x: 464, endPoint y: 213, distance: 319.1
click at [503, 199] on ng-form "30 For smaller practices, it is not necessary to designate a HIPAA Security Off…" at bounding box center [503, 199] width 0 height 0
click at [403, 214] on label "True" at bounding box center [397, 209] width 56 height 20
click at [380, 212] on input "True" at bounding box center [376, 209] width 7 height 5
radio input "true"
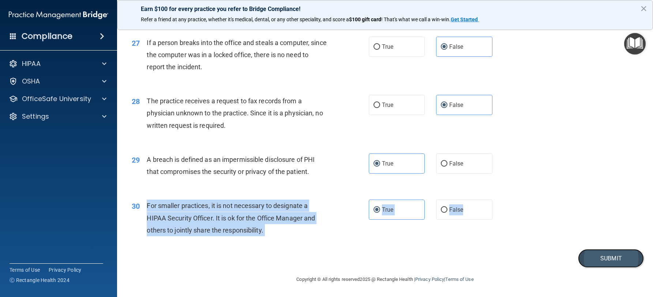
click at [602, 259] on button "Submit" at bounding box center [611, 258] width 66 height 19
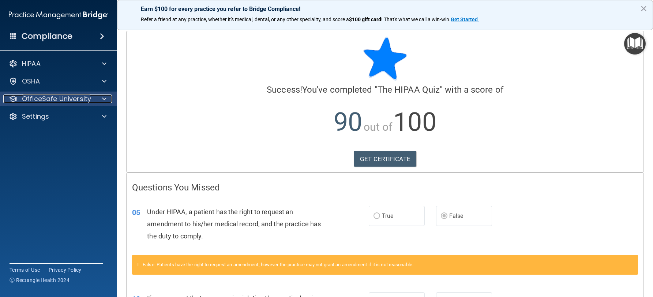
click at [66, 101] on p "OfficeSafe University" at bounding box center [56, 98] width 69 height 9
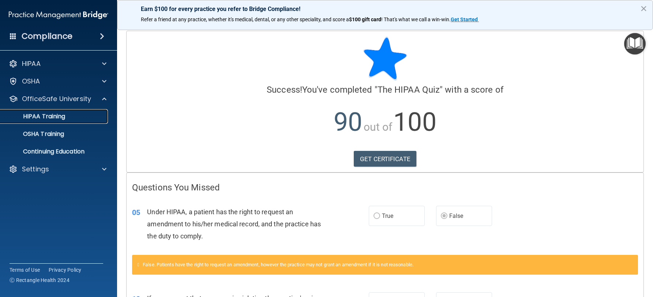
click at [80, 118] on div "HIPAA Training" at bounding box center [55, 116] width 100 height 7
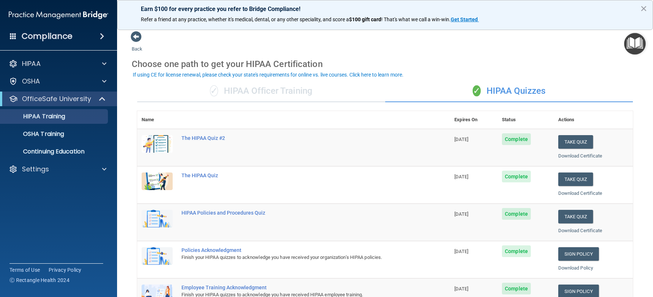
click at [253, 94] on div "✓ HIPAA Officer Training" at bounding box center [261, 91] width 248 height 22
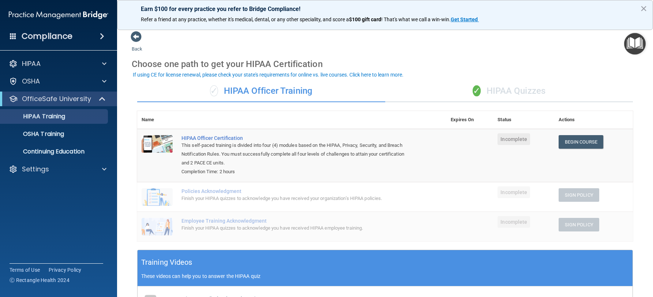
click at [637, 148] on main "Back Choose one path to get your HIPAA Certification ✓ HIPAA Officer Training ✓…" at bounding box center [385, 159] width 536 height 273
click at [591, 141] on link "Begin Course" at bounding box center [580, 142] width 45 height 14
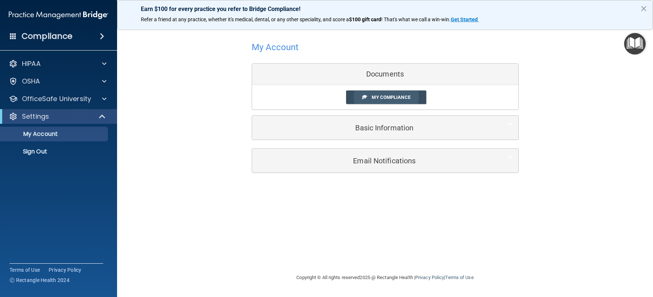
click at [404, 100] on link "My Compliance" at bounding box center [386, 97] width 80 height 14
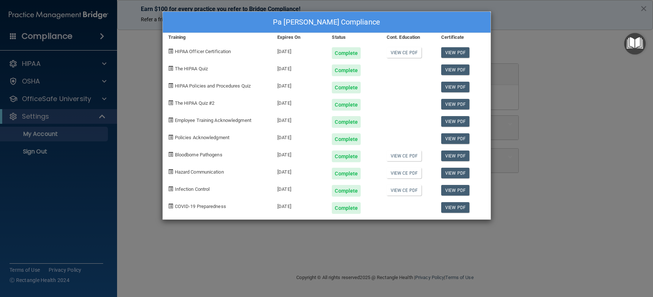
click at [531, 38] on div "Pa Cha Yang's Compliance Training Expires On Status Cont. Education Certificate…" at bounding box center [326, 148] width 653 height 297
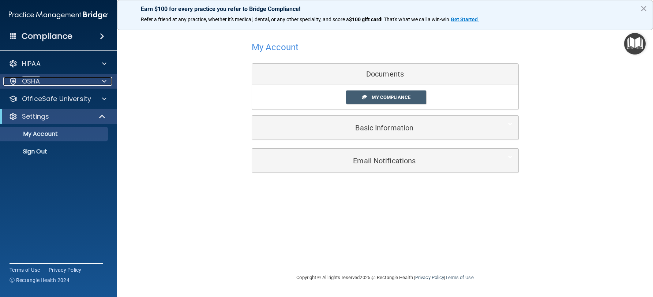
click at [71, 82] on div "OSHA" at bounding box center [48, 81] width 91 height 9
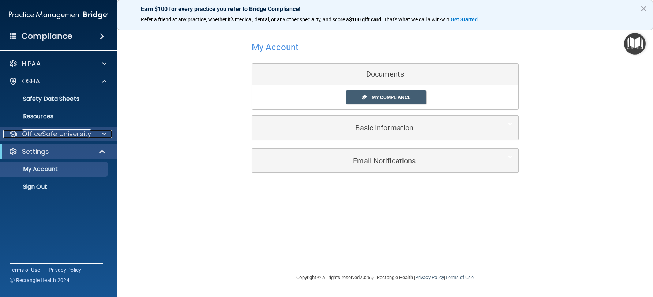
click at [76, 134] on p "OfficeSafe University" at bounding box center [56, 133] width 69 height 9
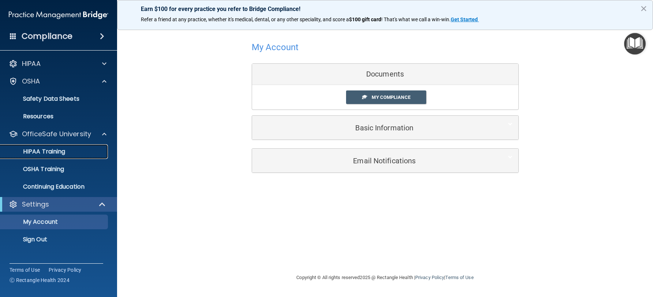
click at [98, 152] on div "HIPAA Training" at bounding box center [55, 151] width 100 height 7
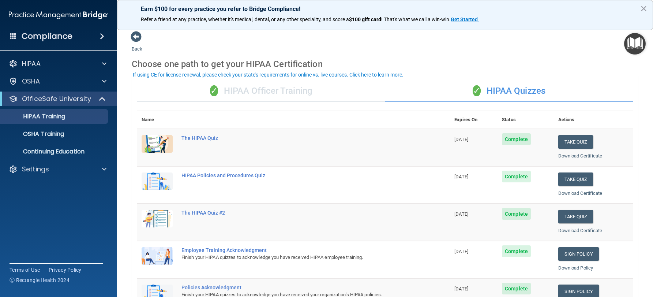
click at [249, 89] on div "✓ HIPAA Officer Training" at bounding box center [261, 91] width 248 height 22
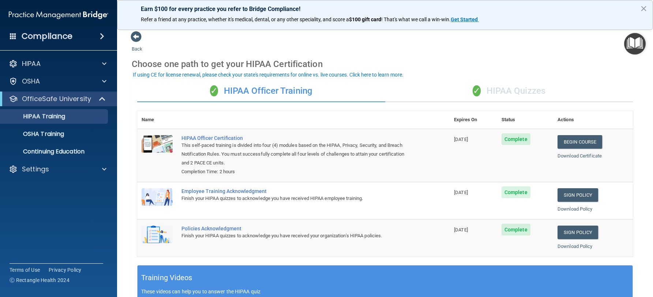
click at [521, 95] on div "✓ HIPAA Quizzes" at bounding box center [509, 91] width 248 height 22
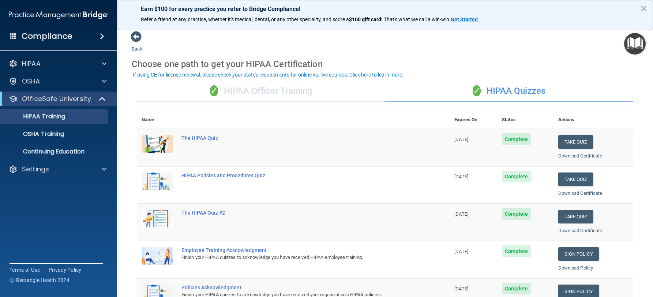
drag, startPoint x: 308, startPoint y: 96, endPoint x: 311, endPoint y: 94, distance: 3.8
click at [308, 96] on div "✓ HIPAA Officer Training" at bounding box center [261, 91] width 248 height 22
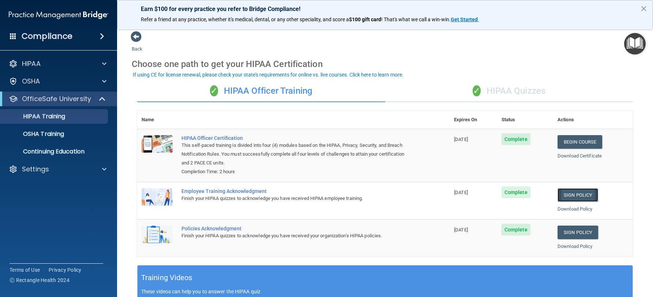
click at [581, 195] on link "Sign Policy" at bounding box center [577, 195] width 41 height 14
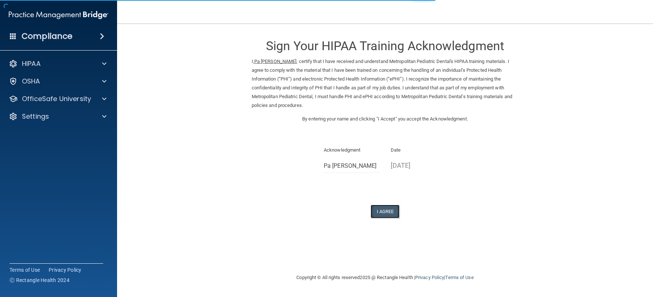
click at [385, 214] on button "I Agree" at bounding box center [384, 211] width 29 height 14
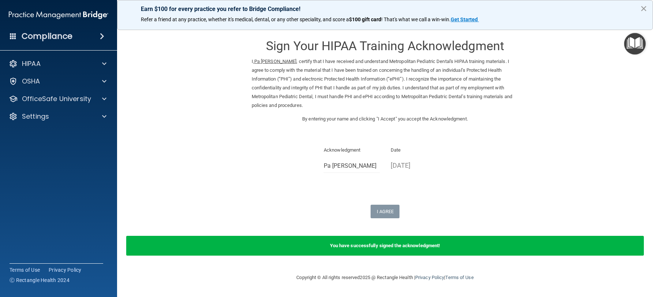
click at [643, 8] on button "×" at bounding box center [643, 9] width 7 height 12
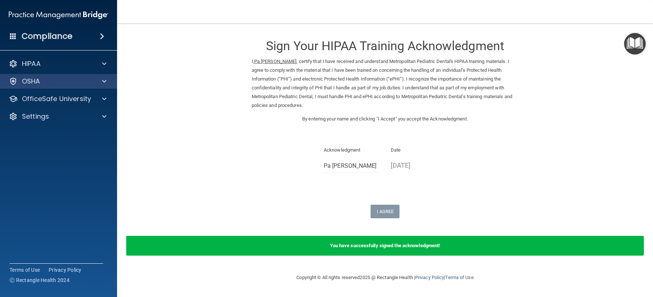
click at [63, 88] on div "HIPAA Documents and Policies Report an Incident Business Associates Emergency P…" at bounding box center [58, 91] width 117 height 76
click at [65, 80] on div "OSHA" at bounding box center [48, 81] width 91 height 9
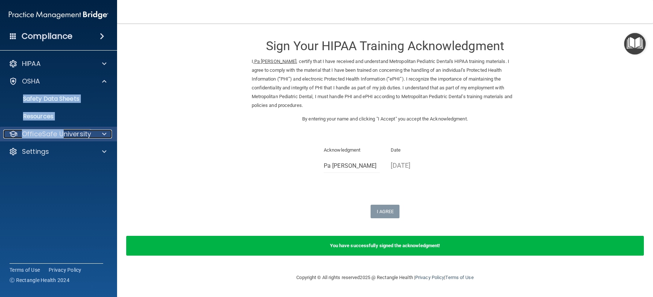
click at [54, 136] on p "OfficeSafe University" at bounding box center [56, 133] width 69 height 9
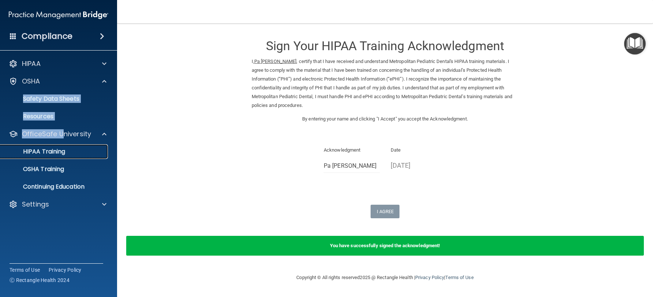
click at [77, 153] on div "HIPAA Training" at bounding box center [55, 151] width 100 height 7
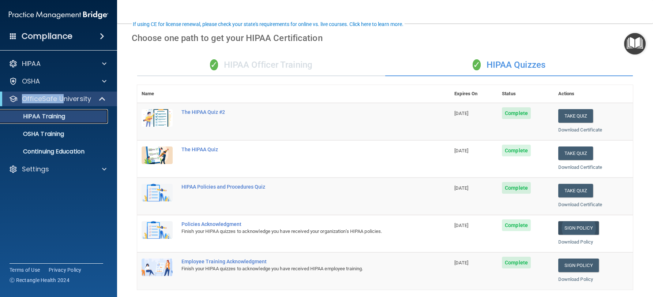
scroll to position [73, 0]
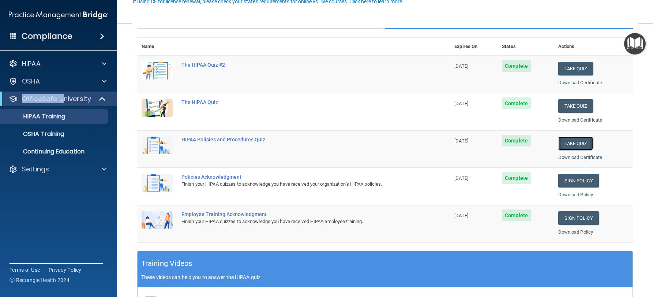
click at [578, 144] on button "Take Quiz" at bounding box center [575, 143] width 35 height 14
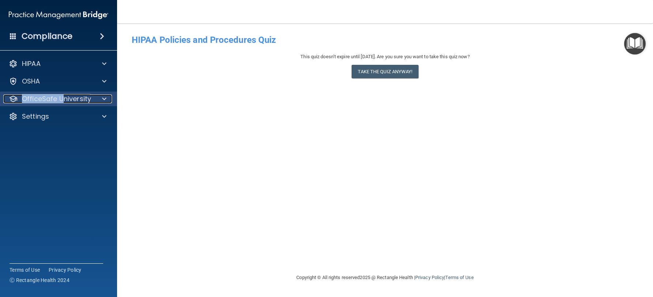
click at [40, 95] on p "OfficeSafe University" at bounding box center [56, 98] width 69 height 9
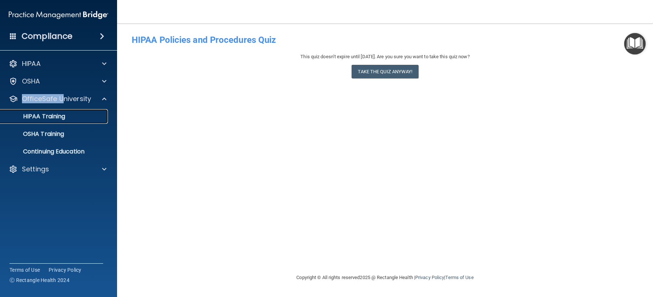
click at [83, 118] on div "HIPAA Training" at bounding box center [55, 116] width 100 height 7
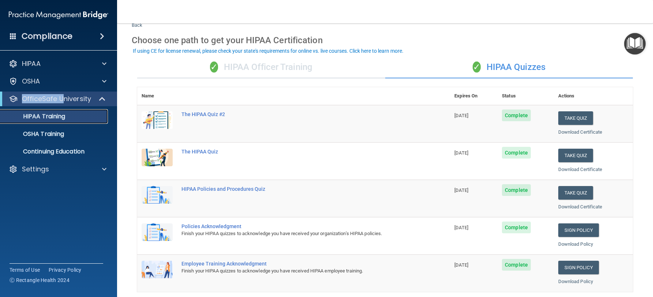
scroll to position [37, 0]
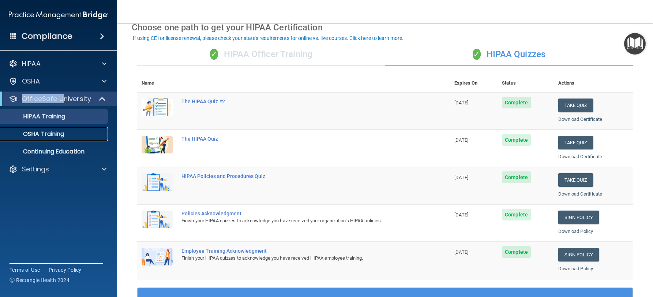
drag, startPoint x: 51, startPoint y: 134, endPoint x: 129, endPoint y: 135, distance: 77.9
click at [51, 134] on p "OSHA Training" at bounding box center [34, 133] width 59 height 7
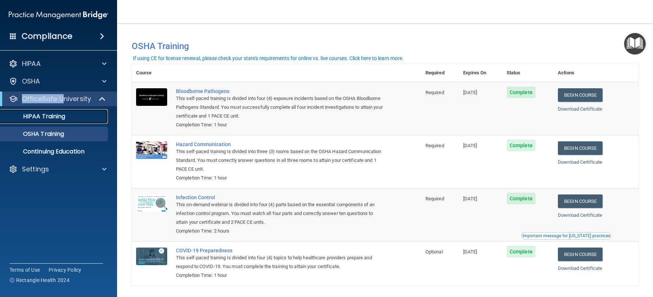
click at [58, 116] on p "HIPAA Training" at bounding box center [35, 116] width 60 height 7
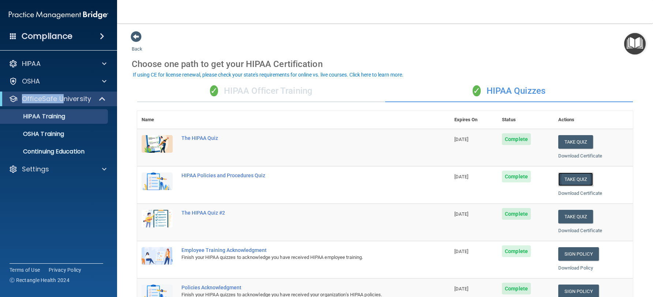
click at [576, 181] on button "Take Quiz" at bounding box center [575, 179] width 35 height 14
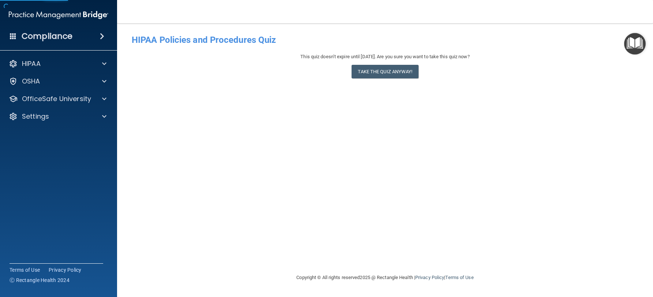
click at [368, 61] on div "This quiz doesn’t expire until 11/20/2025. Are you sure you want to take this q…" at bounding box center [385, 67] width 507 height 30
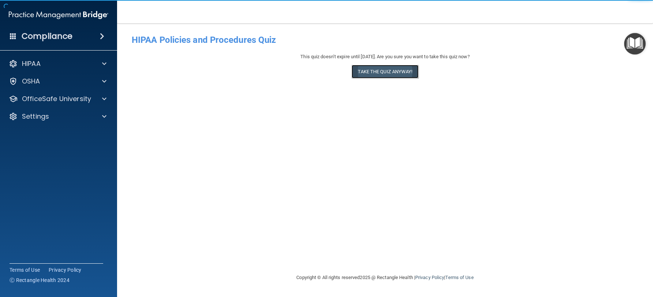
click at [386, 74] on button "Take the quiz anyway!" at bounding box center [384, 72] width 67 height 14
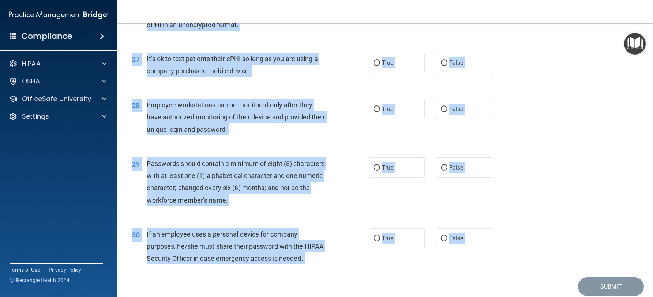
scroll to position [1637, 0]
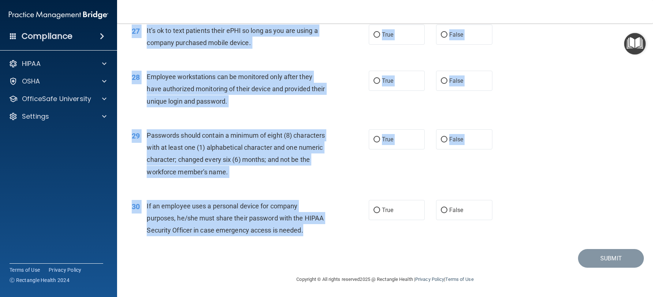
drag, startPoint x: 146, startPoint y: 60, endPoint x: 359, endPoint y: 238, distance: 278.1
copy div "It is ok to share your password with a co-worker in case immediate access of a …"
click at [516, 135] on div "29 Passwords should contain a minimum of eight (8) characters with at least one…" at bounding box center [385, 155] width 518 height 71
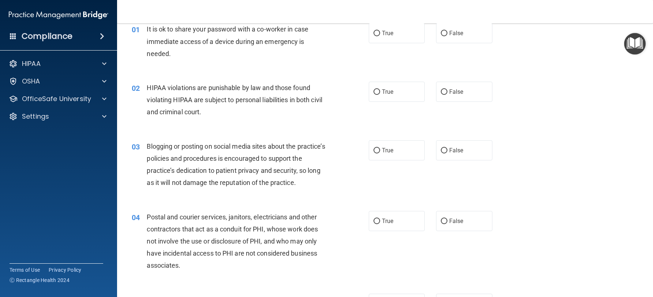
scroll to position [0, 0]
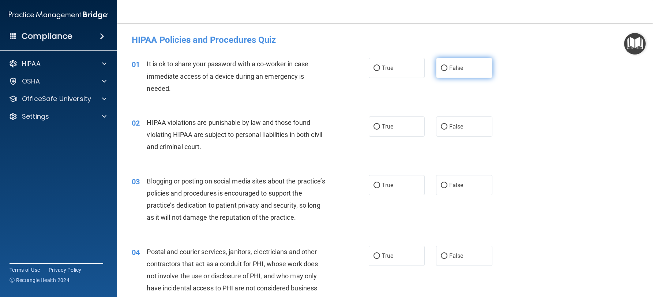
click at [449, 69] on span "False" at bounding box center [456, 67] width 14 height 7
click at [447, 69] on input "False" at bounding box center [444, 67] width 7 height 5
radio input "true"
click at [402, 127] on label "True" at bounding box center [397, 126] width 56 height 20
click at [380, 127] on input "True" at bounding box center [376, 126] width 7 height 5
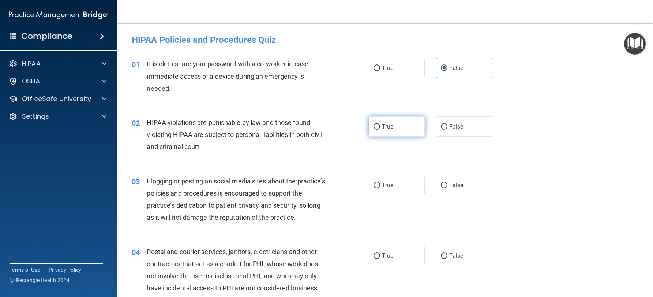
radio input "true"
click at [458, 187] on span "False" at bounding box center [456, 184] width 14 height 7
click at [447, 187] on input "False" at bounding box center [444, 184] width 7 height 5
radio input "true"
click at [400, 254] on label "True" at bounding box center [397, 255] width 56 height 20
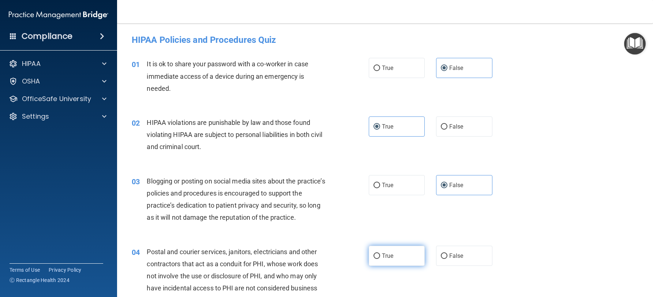
click at [380, 254] on input "True" at bounding box center [376, 255] width 7 height 5
radio input "true"
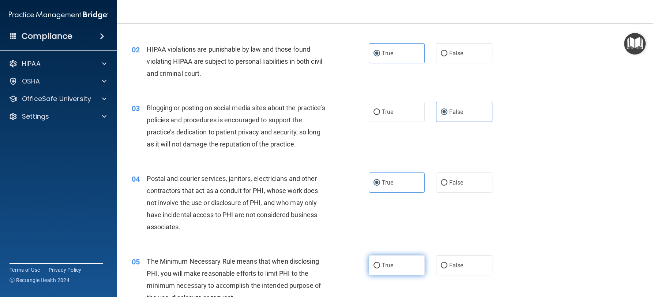
click at [401, 259] on label "True" at bounding box center [397, 265] width 56 height 20
click at [380, 263] on input "True" at bounding box center [376, 265] width 7 height 5
radio input "true"
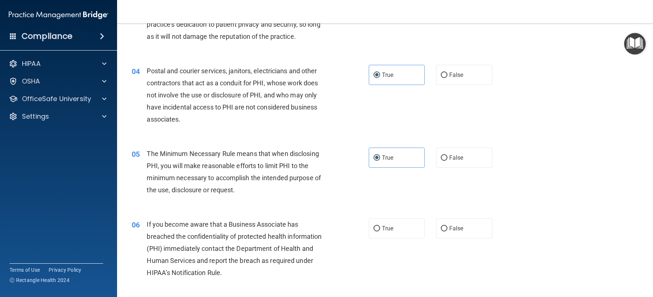
scroll to position [183, 0]
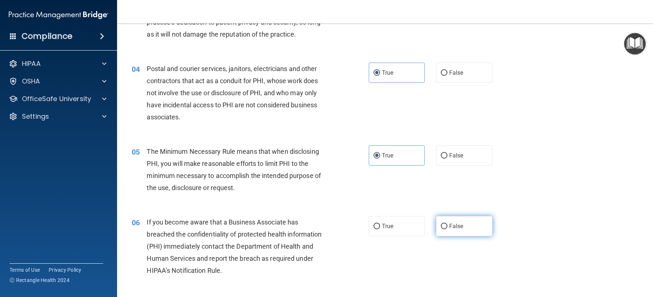
click at [457, 232] on label "False" at bounding box center [464, 226] width 56 height 20
click at [447, 229] on input "False" at bounding box center [444, 225] width 7 height 5
radio input "true"
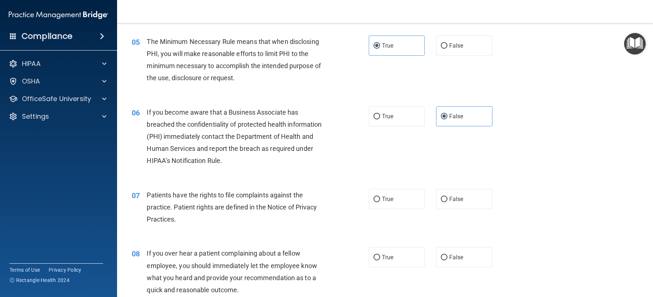
scroll to position [329, 0]
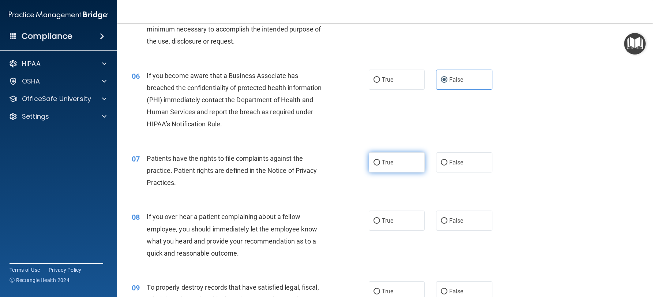
click at [386, 171] on label "True" at bounding box center [397, 162] width 56 height 20
click at [380, 165] on input "True" at bounding box center [376, 162] width 7 height 5
radio input "true"
click at [445, 224] on label "False" at bounding box center [464, 220] width 56 height 20
click at [445, 223] on input "False" at bounding box center [444, 220] width 7 height 5
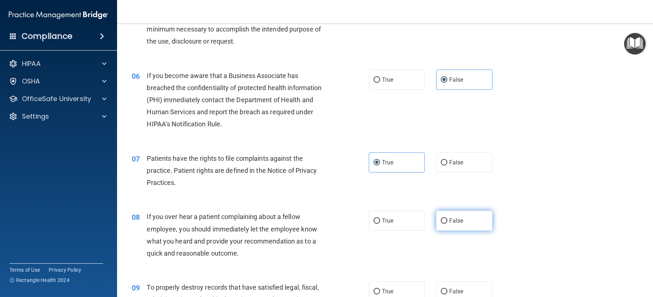
radio input "true"
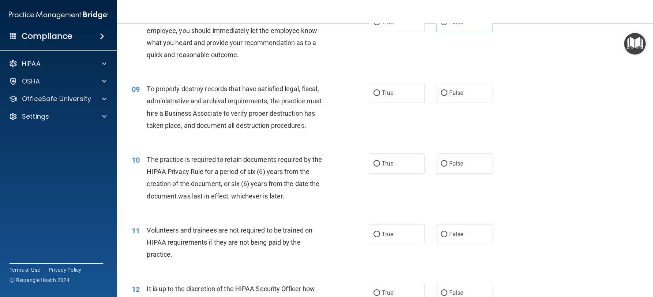
scroll to position [549, 0]
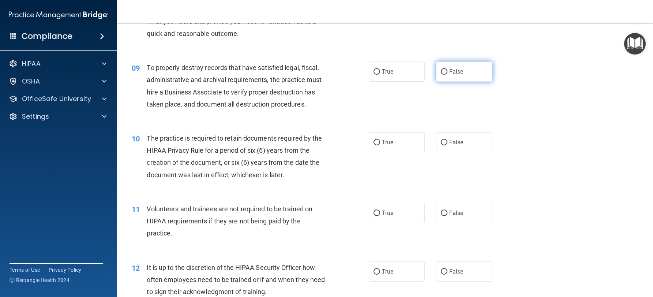
click at [471, 73] on label "False" at bounding box center [464, 71] width 56 height 20
click at [447, 73] on input "False" at bounding box center [444, 71] width 7 height 5
radio input "true"
click at [397, 151] on label "True" at bounding box center [397, 142] width 56 height 20
click at [380, 145] on input "True" at bounding box center [376, 142] width 7 height 5
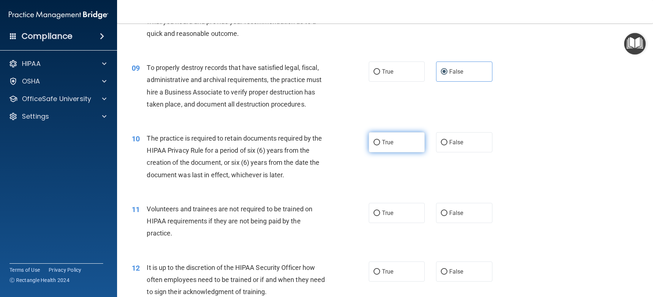
radio input "true"
click at [450, 217] on label "False" at bounding box center [464, 213] width 56 height 20
click at [447, 216] on input "False" at bounding box center [444, 212] width 7 height 5
radio input "true"
click at [447, 266] on label "False" at bounding box center [464, 271] width 56 height 20
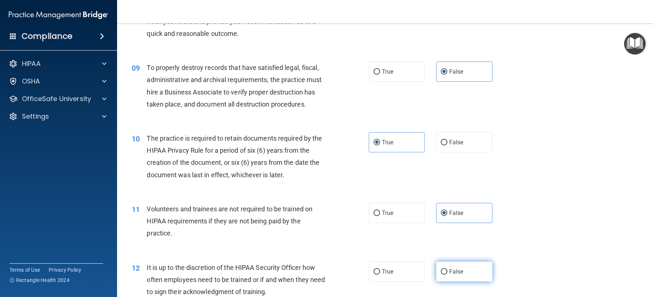
click at [447, 269] on input "False" at bounding box center [444, 271] width 7 height 5
radio input "true"
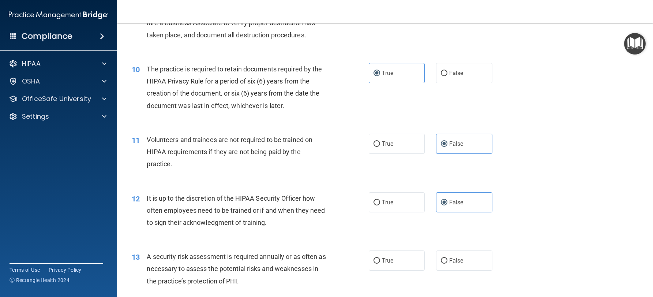
scroll to position [658, 0]
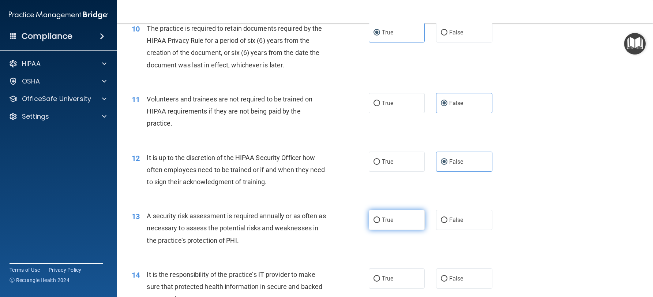
click at [400, 224] on label "True" at bounding box center [397, 220] width 56 height 20
click at [380, 223] on input "True" at bounding box center [376, 219] width 7 height 5
radio input "true"
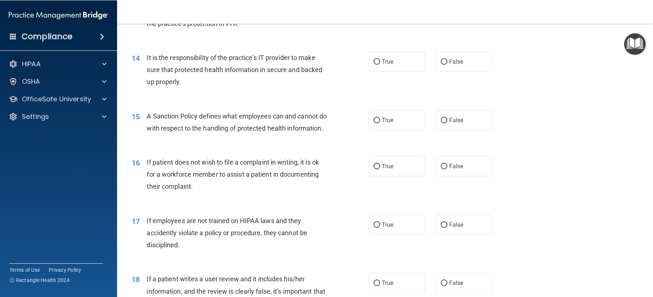
scroll to position [878, 0]
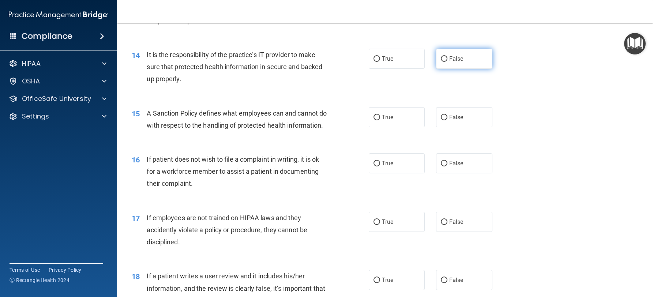
click at [455, 57] on span "False" at bounding box center [456, 58] width 14 height 7
click at [447, 57] on input "False" at bounding box center [444, 58] width 7 height 5
radio input "true"
click at [409, 114] on label "True" at bounding box center [397, 117] width 56 height 20
click at [380, 115] on input "True" at bounding box center [376, 117] width 7 height 5
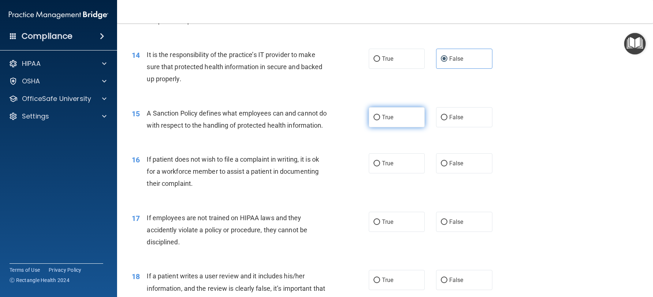
radio input "true"
click at [397, 173] on label "True" at bounding box center [397, 163] width 56 height 20
click at [380, 166] on input "True" at bounding box center [376, 163] width 7 height 5
radio input "true"
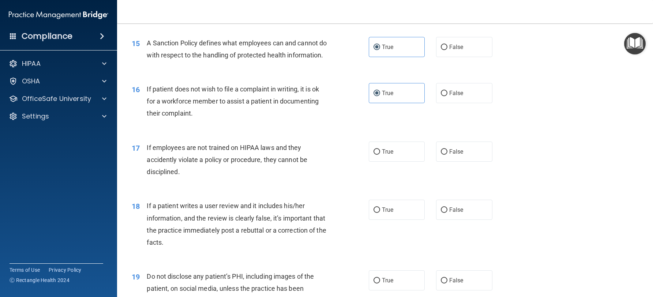
scroll to position [951, 0]
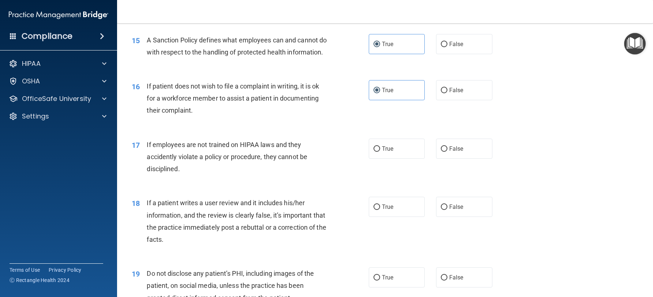
click at [586, 296] on div "19 Do not disclose any patient’s PHI, including images of the patient, on socia…" at bounding box center [385, 287] width 518 height 59
click at [453, 152] on span "False" at bounding box center [456, 148] width 14 height 7
click at [447, 152] on input "False" at bounding box center [444, 148] width 7 height 5
radio input "true"
click at [474, 217] on label "False" at bounding box center [464, 207] width 56 height 20
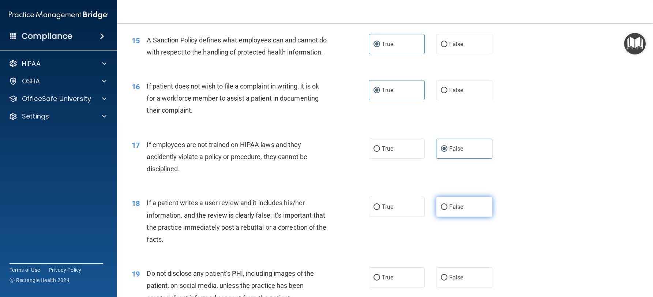
click at [447, 210] on input "False" at bounding box center [444, 206] width 7 height 5
radio input "true"
click at [394, 287] on label "True" at bounding box center [397, 277] width 56 height 20
click at [380, 281] on input "True" at bounding box center [376, 277] width 7 height 5
radio input "true"
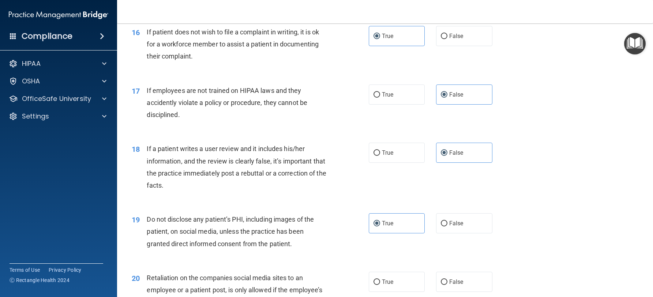
scroll to position [1024, 0]
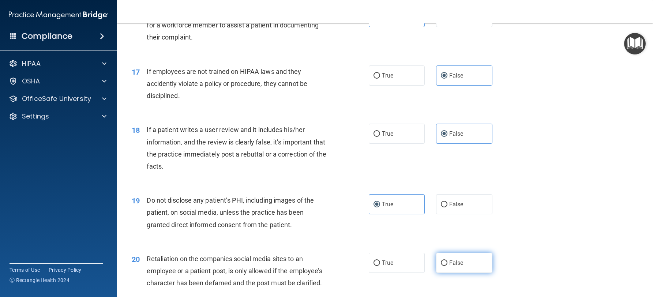
click at [454, 266] on span "False" at bounding box center [456, 262] width 14 height 7
click at [447, 266] on input "False" at bounding box center [444, 262] width 7 height 5
radio input "true"
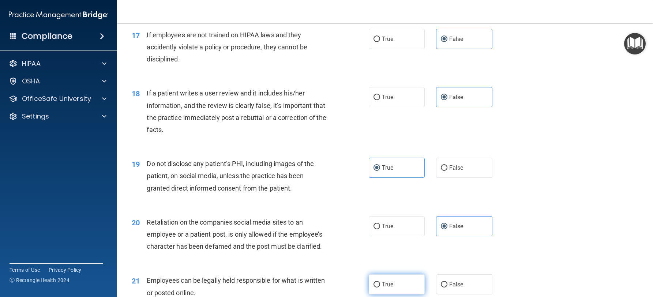
click at [397, 290] on label "True" at bounding box center [397, 284] width 56 height 20
click at [380, 287] on input "True" at bounding box center [376, 284] width 7 height 5
radio input "true"
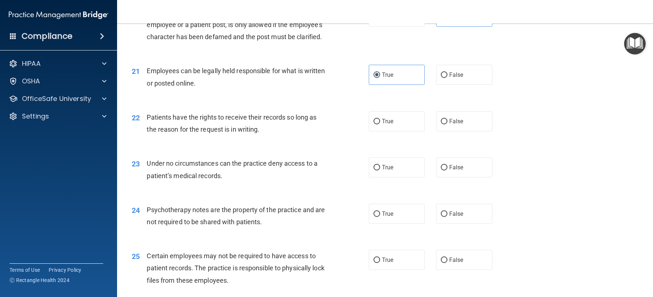
scroll to position [1283, 0]
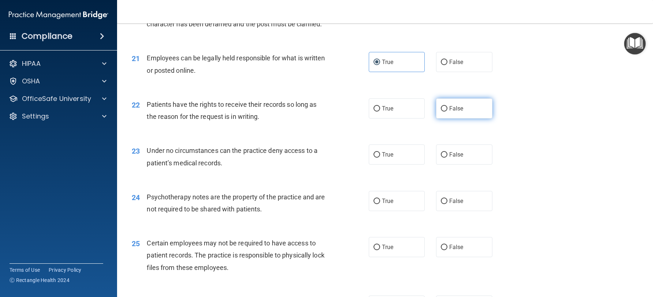
click at [460, 118] on label "False" at bounding box center [464, 108] width 56 height 20
click at [447, 112] on input "False" at bounding box center [444, 108] width 7 height 5
radio input "true"
click at [458, 158] on span "False" at bounding box center [456, 154] width 14 height 7
click at [447, 158] on input "False" at bounding box center [444, 154] width 7 height 5
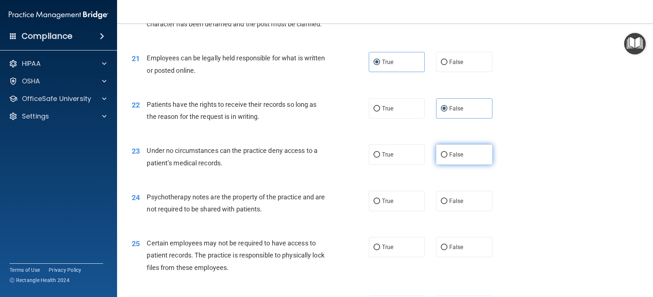
radio input "true"
click at [407, 211] on label "True" at bounding box center [397, 201] width 56 height 20
click at [380, 204] on input "True" at bounding box center [376, 201] width 7 height 5
radio input "true"
click at [400, 256] on label "True" at bounding box center [397, 247] width 56 height 20
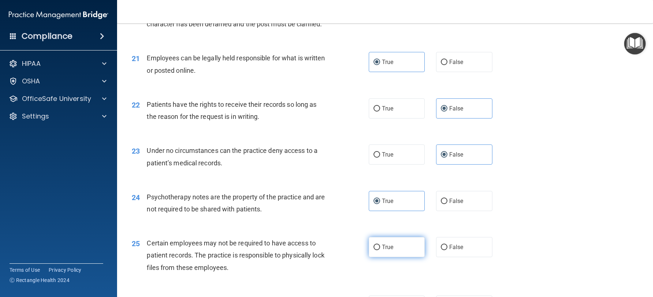
click at [380, 250] on input "True" at bounding box center [376, 247] width 7 height 5
radio input "true"
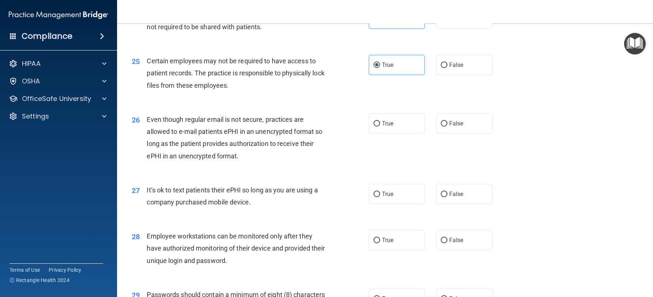
scroll to position [1466, 0]
click at [405, 127] on label "True" at bounding box center [397, 123] width 56 height 20
click at [380, 126] on input "True" at bounding box center [376, 122] width 7 height 5
radio input "true"
drag, startPoint x: 451, startPoint y: 208, endPoint x: 426, endPoint y: 217, distance: 25.8
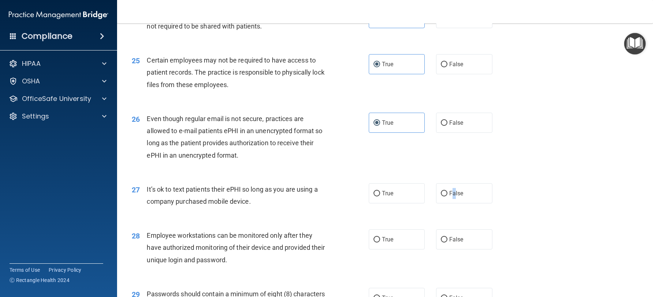
click at [451, 197] on span "False" at bounding box center [456, 193] width 14 height 7
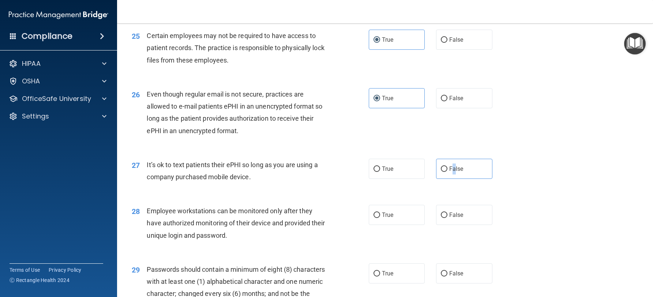
scroll to position [1502, 0]
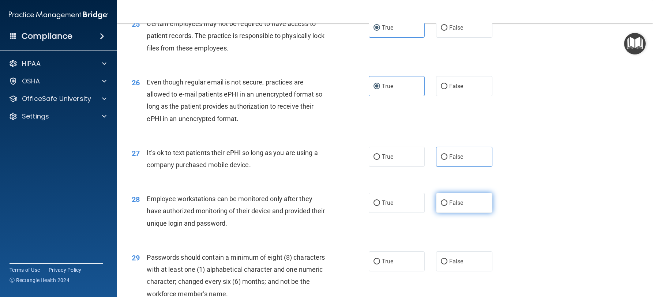
click at [453, 213] on label "False" at bounding box center [464, 203] width 56 height 20
click at [447, 206] on input "False" at bounding box center [444, 202] width 7 height 5
radio input "true"
click at [404, 271] on label "True" at bounding box center [397, 261] width 56 height 20
click at [380, 264] on input "True" at bounding box center [376, 261] width 7 height 5
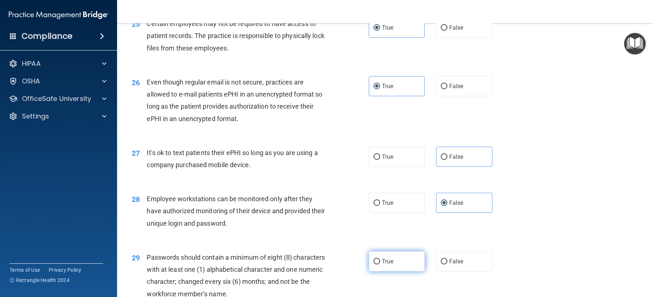
radio input "true"
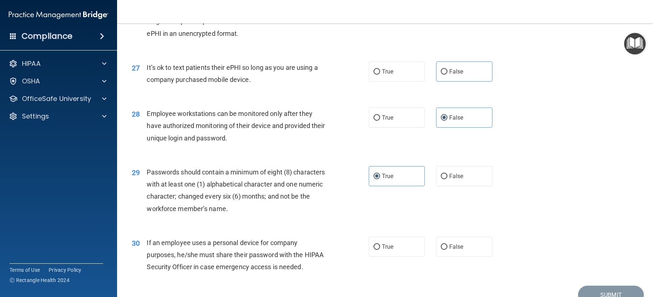
scroll to position [1636, 0]
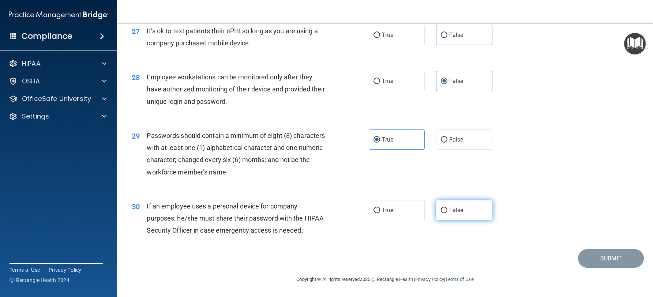
click at [465, 203] on label "False" at bounding box center [464, 210] width 56 height 20
click at [447, 208] on input "False" at bounding box center [444, 210] width 7 height 5
radio input "true"
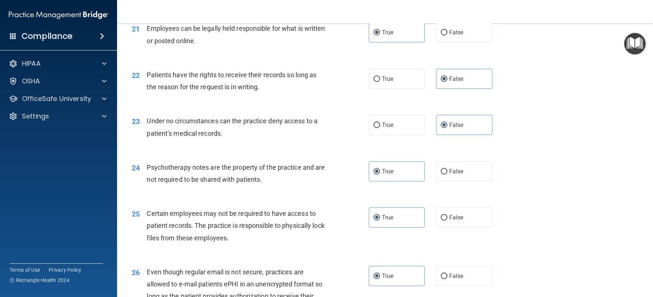
scroll to position [1317, 0]
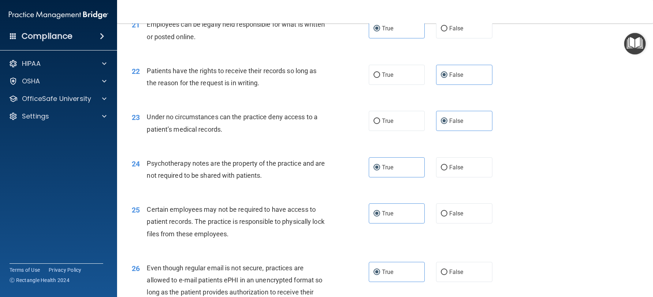
click at [538, 292] on div "26 Even though regular email is not secure, practices are allowed to e-mail pat…" at bounding box center [385, 288] width 518 height 71
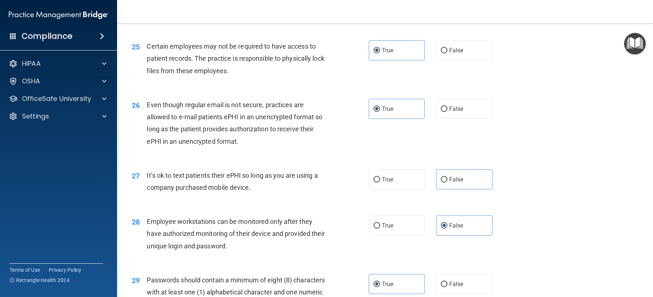
scroll to position [1499, 0]
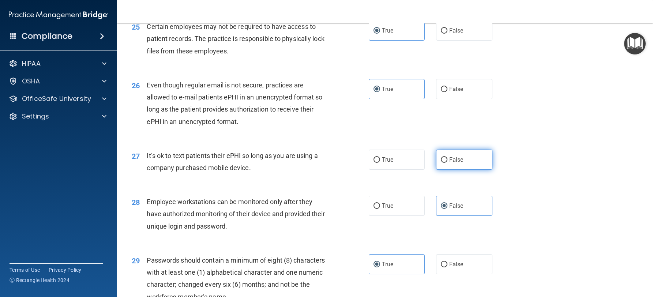
click at [474, 170] on label "False" at bounding box center [464, 160] width 56 height 20
click at [447, 163] on input "False" at bounding box center [444, 159] width 7 height 5
radio input "true"
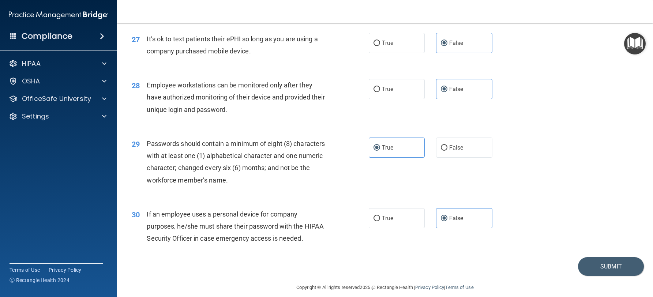
scroll to position [1636, 0]
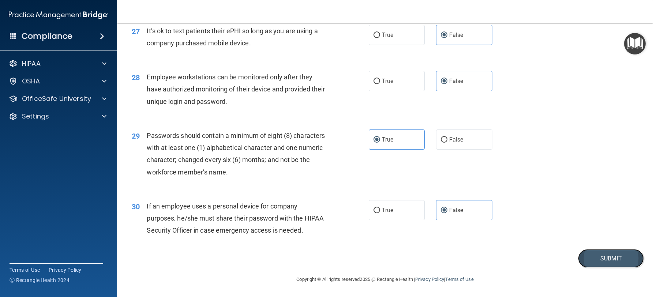
click at [608, 258] on button "Submit" at bounding box center [611, 258] width 66 height 19
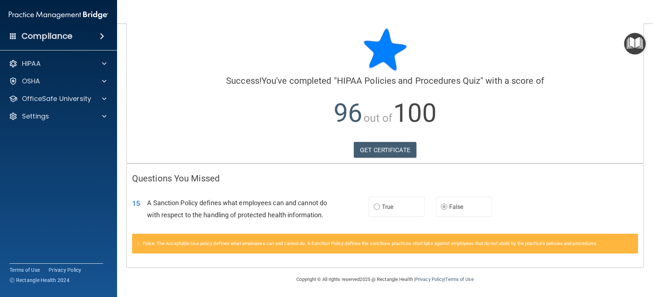
scroll to position [21, 0]
click at [418, 142] on div "GET CERTIFICATE" at bounding box center [385, 150] width 506 height 16
click at [395, 142] on link "GET CERTIFICATE" at bounding box center [385, 150] width 63 height 16
click at [74, 78] on div "OSHA" at bounding box center [48, 81] width 91 height 9
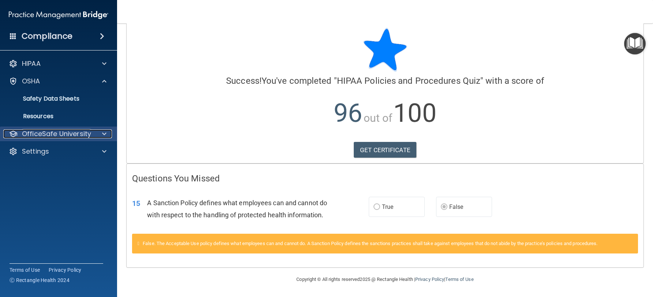
click at [74, 133] on p "OfficeSafe University" at bounding box center [56, 133] width 69 height 9
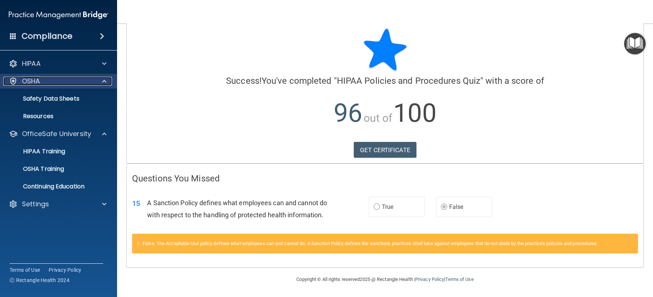
click at [87, 80] on div "OSHA" at bounding box center [48, 81] width 91 height 9
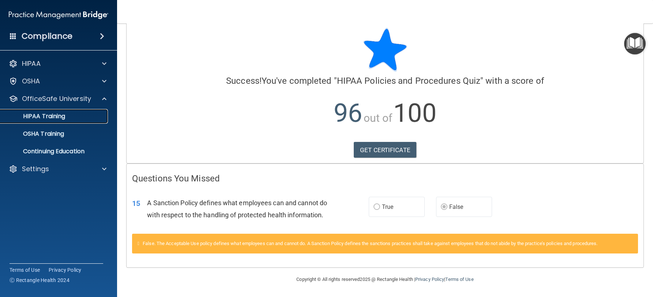
click at [86, 116] on div "HIPAA Training" at bounding box center [55, 116] width 100 height 7
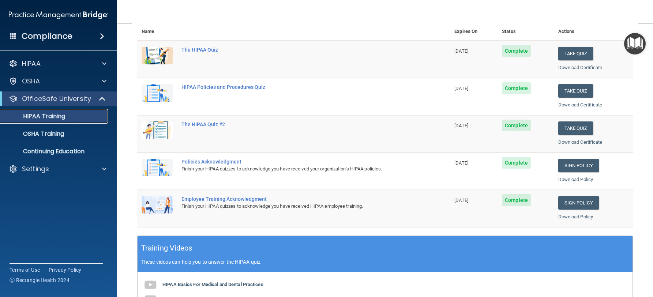
scroll to position [71, 0]
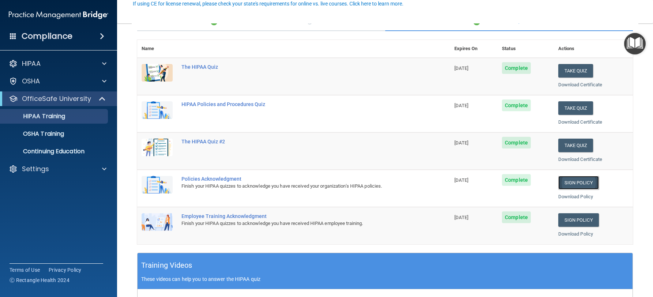
click at [587, 183] on link "Sign Policy" at bounding box center [578, 183] width 41 height 14
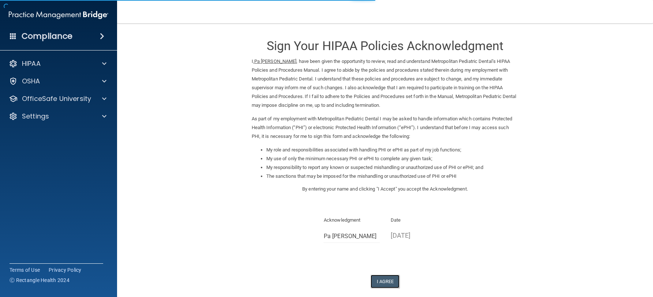
drag, startPoint x: 385, startPoint y: 283, endPoint x: 455, endPoint y: 282, distance: 70.2
click at [385, 283] on button "I Agree" at bounding box center [384, 282] width 29 height 14
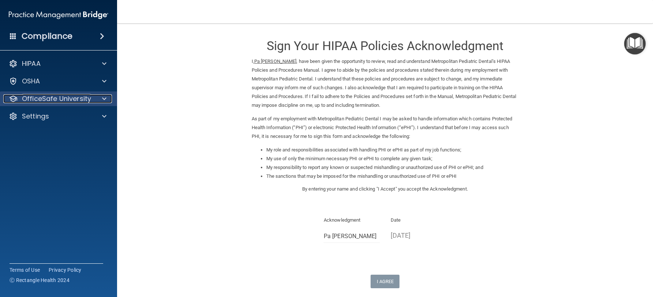
click at [71, 99] on p "OfficeSafe University" at bounding box center [56, 98] width 69 height 9
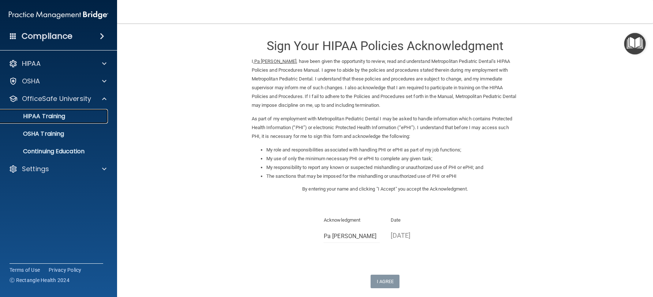
click at [67, 116] on div "HIPAA Training" at bounding box center [55, 116] width 100 height 7
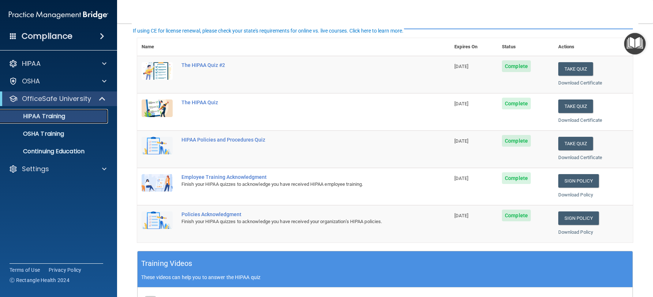
scroll to position [73, 0]
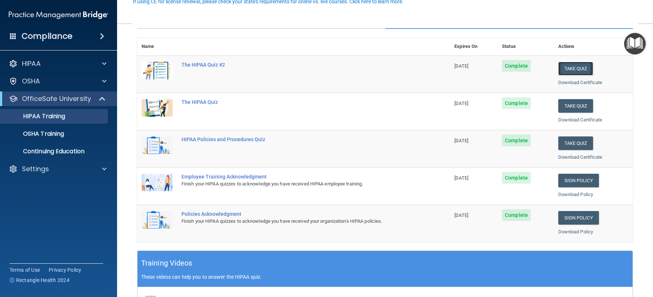
click at [576, 70] on button "Take Quiz" at bounding box center [575, 69] width 35 height 14
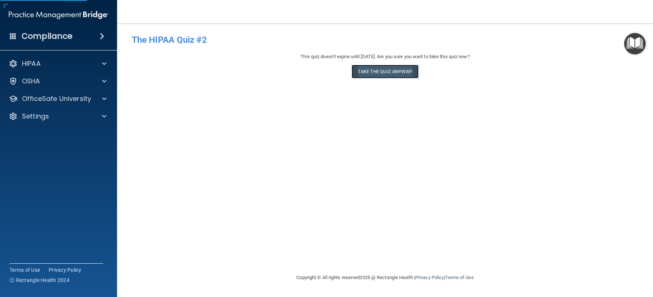
click at [377, 78] on button "Take the quiz anyway!" at bounding box center [384, 72] width 67 height 14
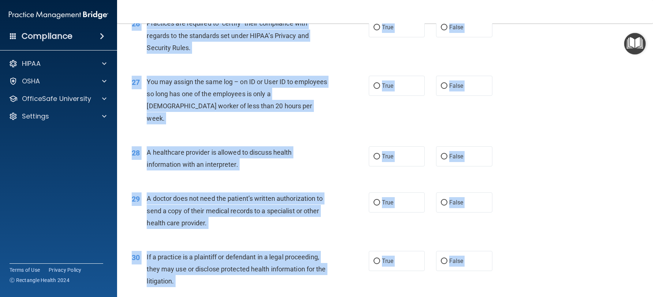
scroll to position [1527, 0]
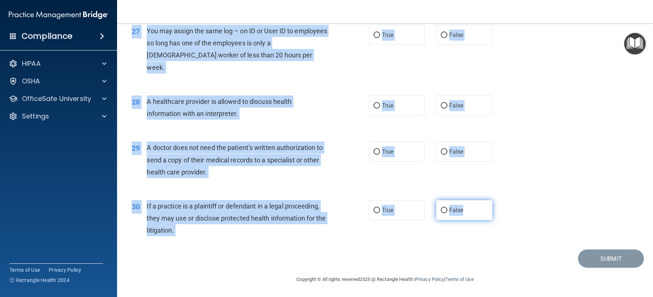
drag, startPoint x: 147, startPoint y: 64, endPoint x: 462, endPoint y: 219, distance: 351.3
copy div "A business associate agreement is required with organizations or persons where …"
click at [551, 76] on div "27 You may assign the same log – on ID or User ID to employees so long has one …" at bounding box center [385, 51] width 518 height 71
click at [568, 106] on div "28 A healthcare provider is allowed to discuss health information with an inter…" at bounding box center [385, 109] width 518 height 46
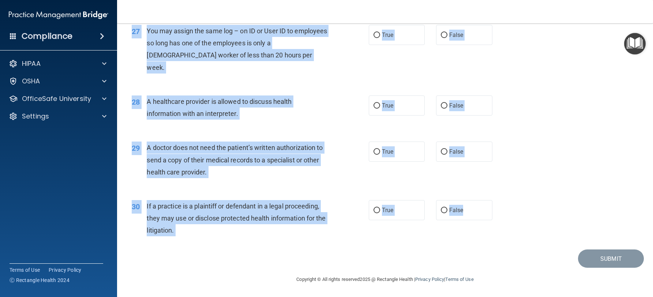
click at [180, 56] on span "You may assign the same log – on ID or User ID to employees so long has one of …" at bounding box center [237, 49] width 180 height 44
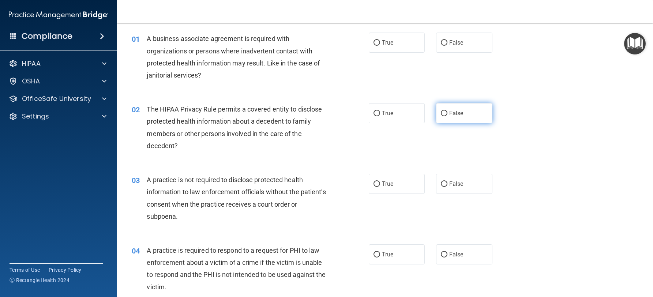
scroll to position [0, 0]
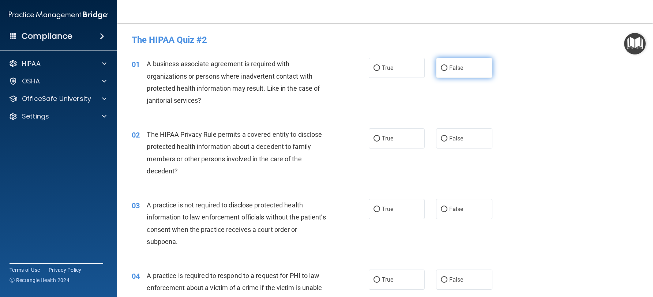
click at [450, 71] on span "False" at bounding box center [456, 67] width 14 height 7
click at [447, 71] on input "False" at bounding box center [444, 67] width 7 height 5
radio input "true"
click at [387, 149] on div "02 The HIPAA Privacy Rule permits a covered entity to disclose protected health…" at bounding box center [385, 154] width 518 height 71
drag, startPoint x: 392, startPoint y: 147, endPoint x: 460, endPoint y: 215, distance: 96.7
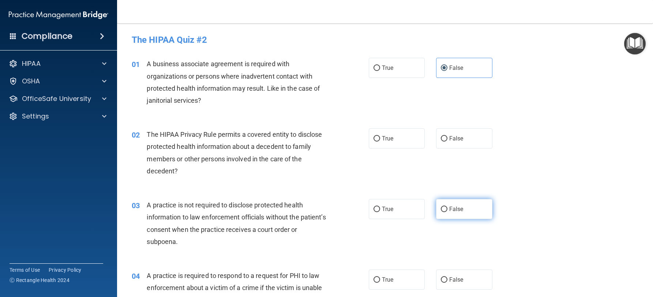
click at [392, 147] on label "True" at bounding box center [397, 138] width 56 height 20
click at [380, 142] on input "True" at bounding box center [376, 138] width 7 height 5
radio input "true"
click at [461, 213] on label "False" at bounding box center [464, 209] width 56 height 20
click at [447, 212] on input "False" at bounding box center [444, 209] width 7 height 5
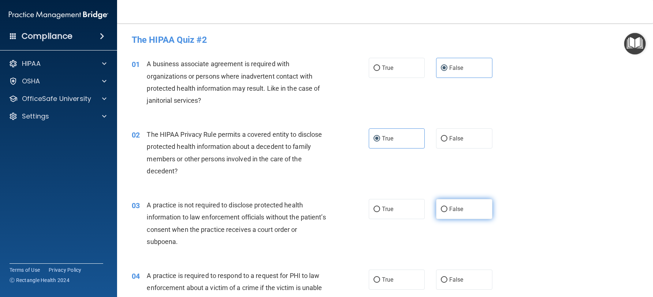
radio input "true"
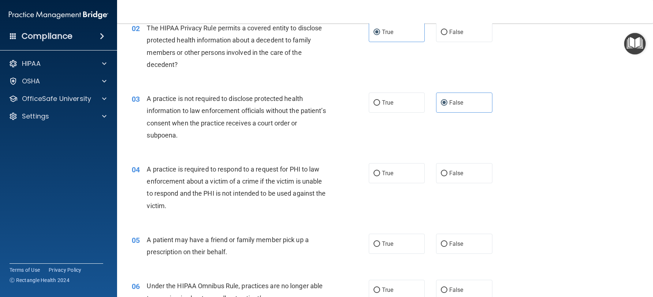
scroll to position [110, 0]
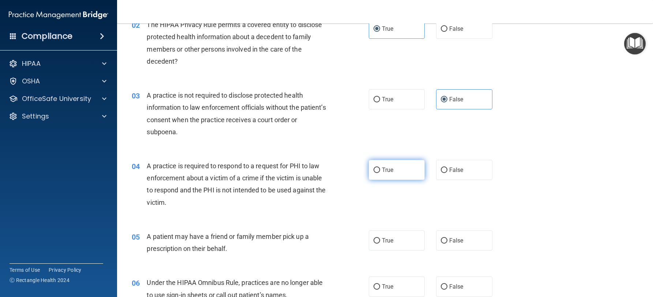
click at [381, 174] on label "True" at bounding box center [397, 170] width 56 height 20
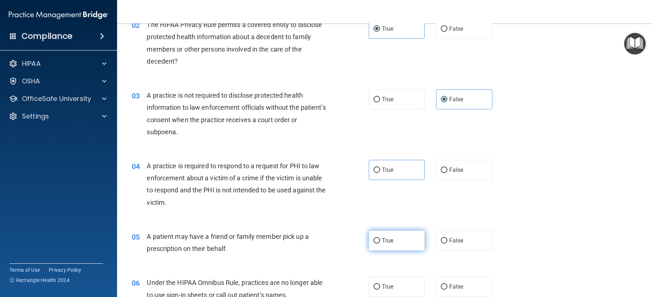
click at [391, 240] on label "True" at bounding box center [397, 240] width 56 height 20
click at [380, 240] on input "True" at bounding box center [376, 240] width 7 height 5
radio input "true"
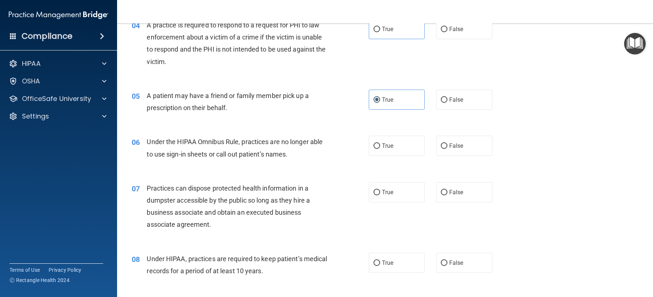
scroll to position [256, 0]
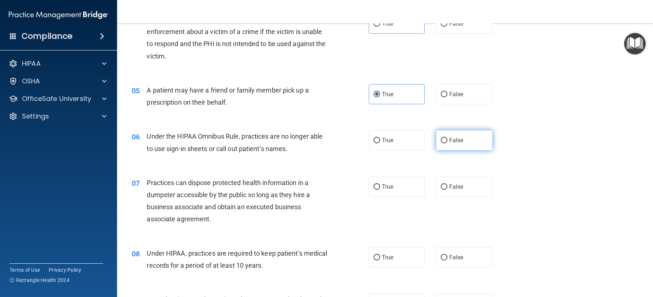
click at [463, 138] on label "False" at bounding box center [464, 140] width 56 height 20
click at [447, 138] on input "False" at bounding box center [444, 140] width 7 height 5
radio input "true"
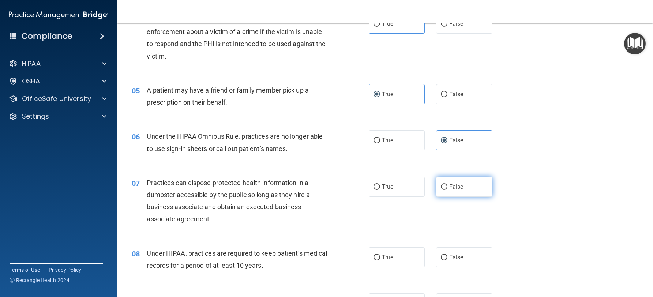
click at [461, 185] on label "False" at bounding box center [464, 187] width 56 height 20
click at [447, 185] on input "False" at bounding box center [444, 186] width 7 height 5
radio input "true"
click at [466, 249] on label "False" at bounding box center [464, 257] width 56 height 20
click at [447, 255] on input "False" at bounding box center [444, 257] width 7 height 5
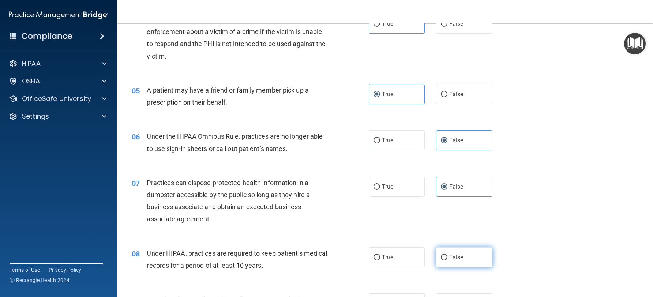
radio input "true"
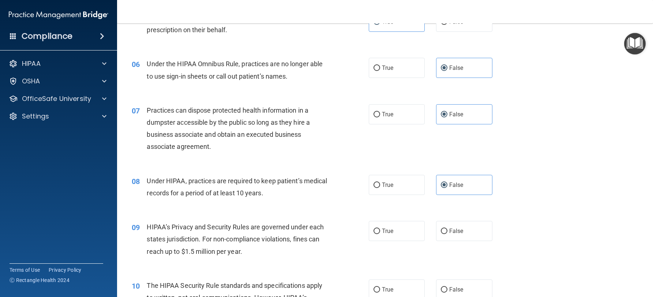
scroll to position [329, 0]
click at [463, 229] on label "False" at bounding box center [464, 230] width 56 height 20
click at [447, 229] on input "False" at bounding box center [444, 230] width 7 height 5
radio input "true"
click at [411, 285] on label "True" at bounding box center [397, 289] width 56 height 20
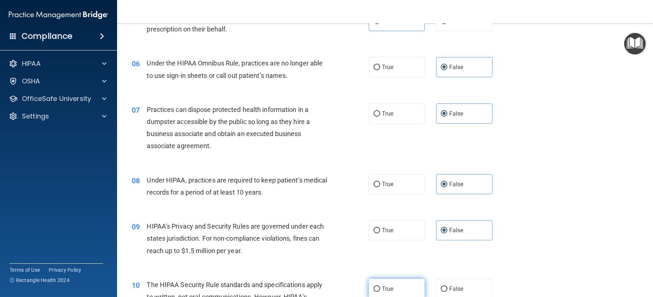
click at [380, 286] on input "True" at bounding box center [376, 288] width 7 height 5
radio input "true"
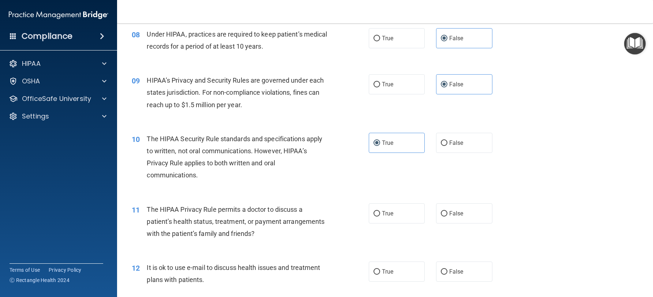
scroll to position [475, 0]
click at [396, 212] on label "True" at bounding box center [397, 213] width 56 height 20
click at [380, 212] on input "True" at bounding box center [376, 213] width 7 height 5
radio input "true"
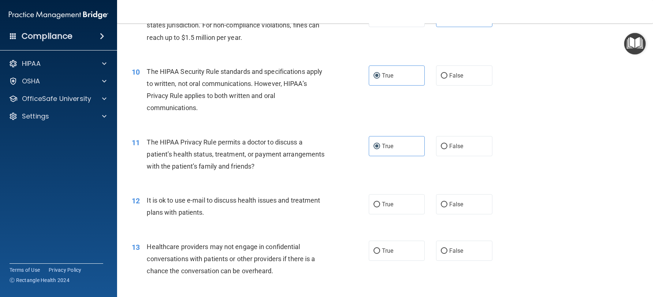
scroll to position [549, 0]
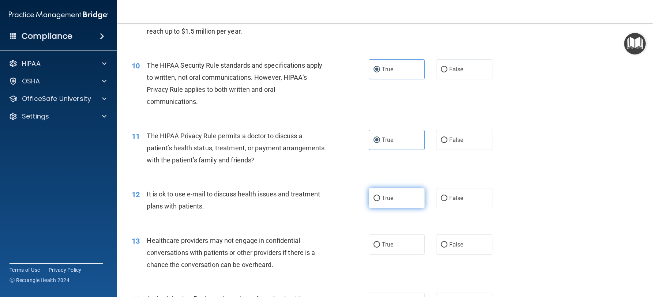
click at [400, 207] on label "True" at bounding box center [397, 198] width 56 height 20
click at [380, 201] on input "True" at bounding box center [376, 198] width 7 height 5
radio input "true"
click at [456, 241] on label "False" at bounding box center [464, 244] width 56 height 20
click at [447, 242] on input "False" at bounding box center [444, 244] width 7 height 5
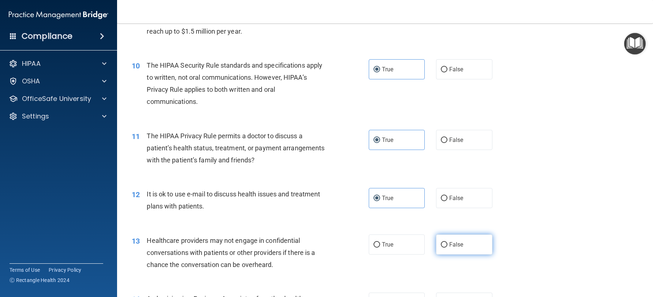
radio input "true"
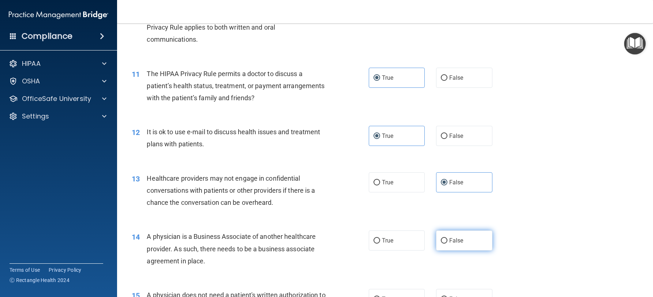
scroll to position [622, 0]
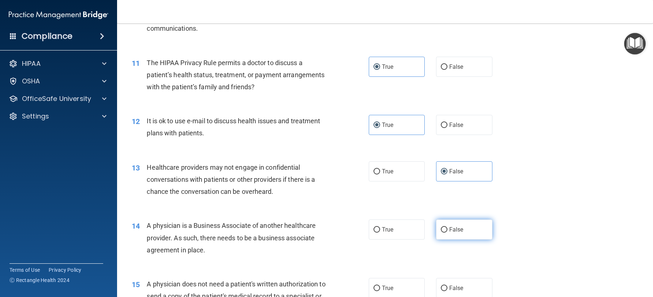
click at [456, 233] on label "False" at bounding box center [464, 229] width 56 height 20
click at [447, 233] on input "False" at bounding box center [444, 229] width 7 height 5
radio input "true"
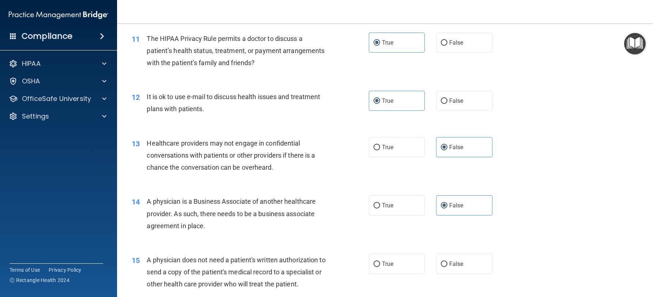
scroll to position [658, 0]
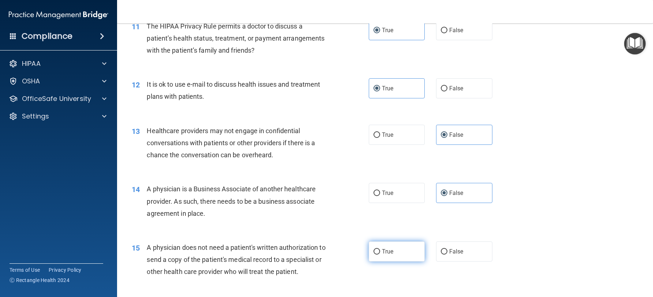
click at [409, 247] on label "True" at bounding box center [397, 251] width 56 height 20
click at [380, 249] on input "True" at bounding box center [376, 251] width 7 height 5
radio input "true"
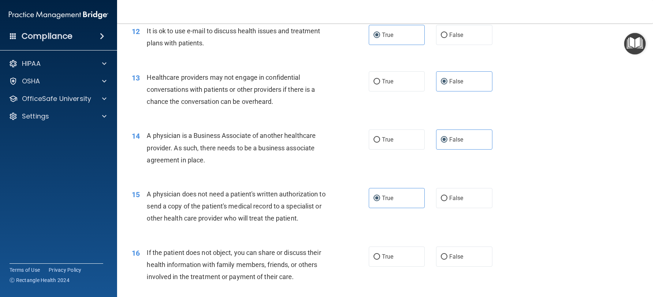
scroll to position [731, 0]
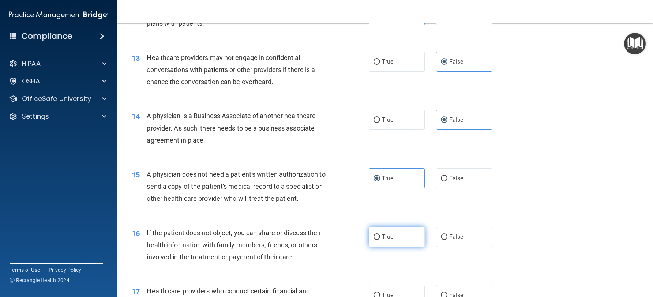
click at [410, 242] on label "True" at bounding box center [397, 237] width 56 height 20
click at [380, 240] on input "True" at bounding box center [376, 236] width 7 height 5
radio input "true"
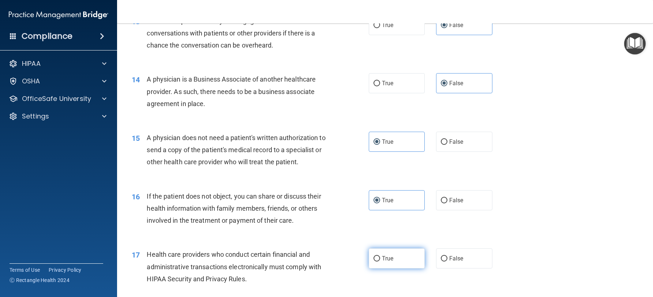
click at [410, 253] on label "True" at bounding box center [397, 258] width 56 height 20
click at [380, 256] on input "True" at bounding box center [376, 258] width 7 height 5
radio input "true"
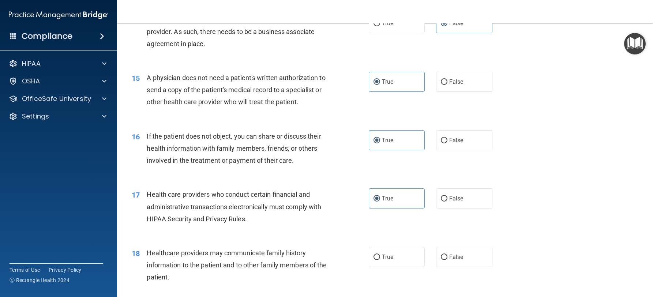
scroll to position [841, 0]
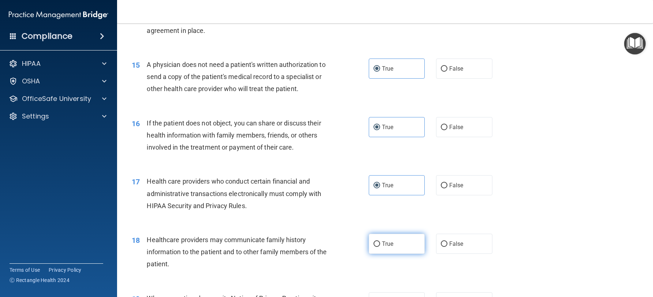
click at [411, 246] on label "True" at bounding box center [397, 244] width 56 height 20
click at [380, 246] on input "True" at bounding box center [376, 243] width 7 height 5
radio input "true"
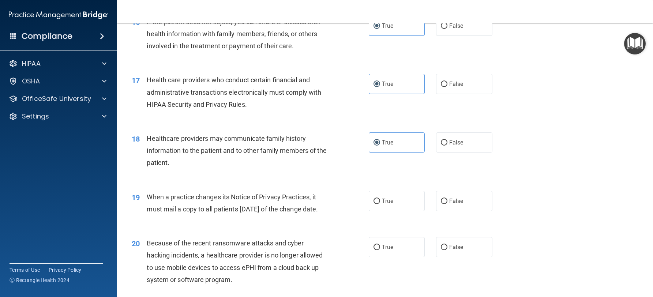
scroll to position [951, 0]
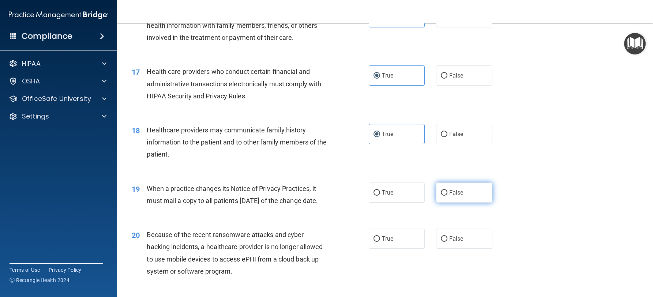
click at [461, 197] on label "False" at bounding box center [464, 192] width 56 height 20
click at [447, 196] on input "False" at bounding box center [444, 192] width 7 height 5
radio input "true"
click at [464, 249] on label "False" at bounding box center [464, 239] width 56 height 20
click at [447, 242] on input "False" at bounding box center [444, 238] width 7 height 5
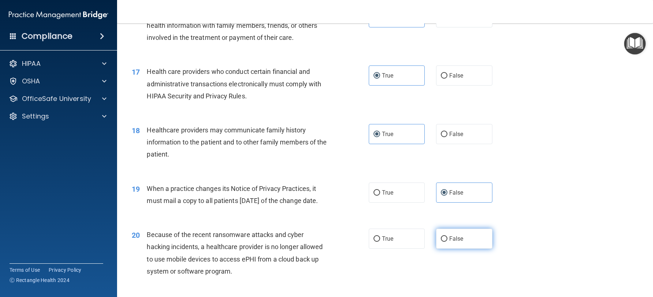
radio input "true"
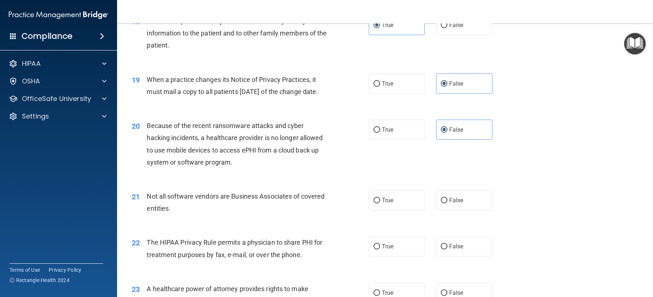
scroll to position [1061, 0]
click at [384, 210] on label "True" at bounding box center [397, 199] width 56 height 20
click at [380, 203] on input "True" at bounding box center [376, 199] width 7 height 5
radio input "true"
click at [388, 256] on label "True" at bounding box center [397, 246] width 56 height 20
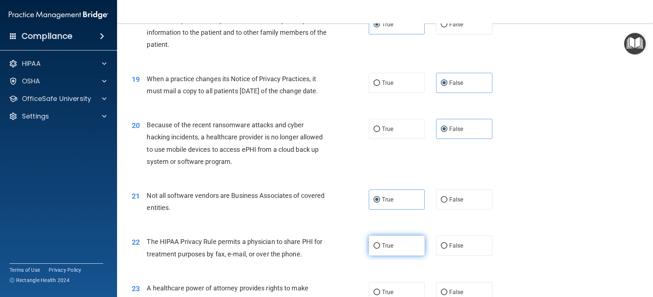
click at [380, 249] on input "True" at bounding box center [376, 245] width 7 height 5
radio input "true"
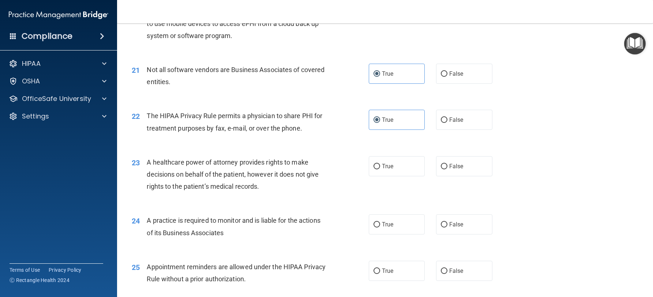
scroll to position [1207, 0]
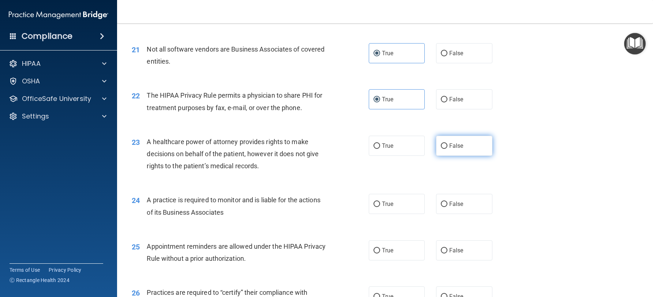
click at [475, 156] on label "False" at bounding box center [464, 146] width 56 height 20
click at [447, 149] on input "False" at bounding box center [444, 145] width 7 height 5
radio input "true"
click at [393, 214] on label "True" at bounding box center [397, 204] width 56 height 20
click at [380, 207] on input "True" at bounding box center [376, 204] width 7 height 5
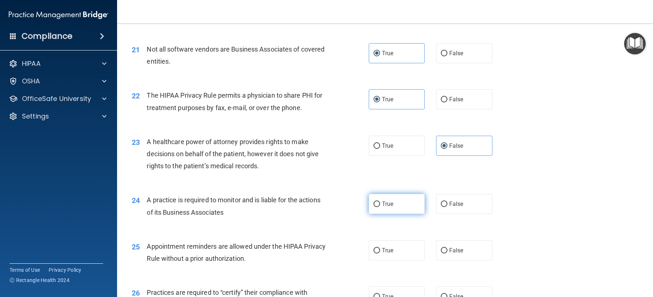
radio input "true"
click at [394, 260] on label "True" at bounding box center [397, 250] width 56 height 20
click at [380, 253] on input "True" at bounding box center [376, 250] width 7 height 5
radio input "true"
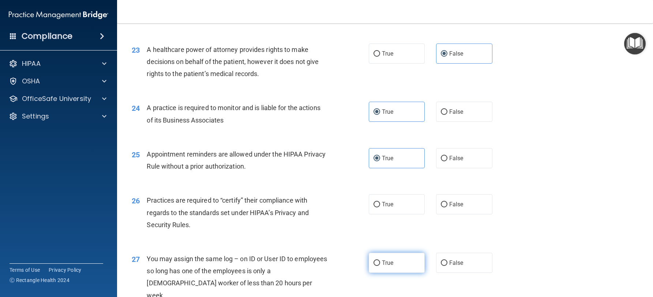
scroll to position [1317, 0]
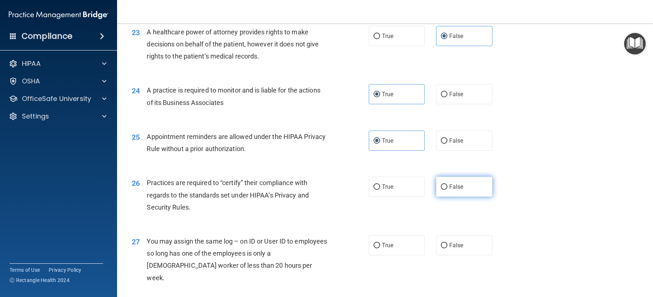
click at [451, 190] on span "False" at bounding box center [456, 186] width 14 height 7
click at [447, 190] on input "False" at bounding box center [444, 186] width 7 height 5
radio input "true"
click at [394, 255] on label "True" at bounding box center [397, 245] width 56 height 20
click at [380, 248] on input "True" at bounding box center [376, 245] width 7 height 5
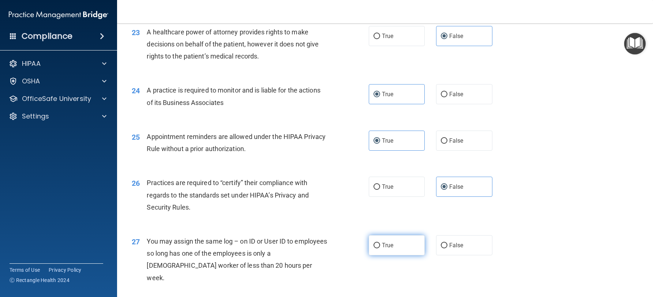
radio input "true"
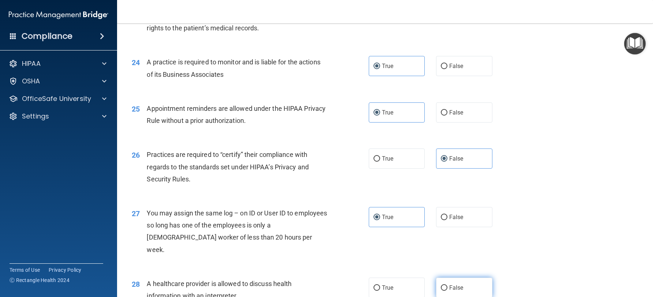
scroll to position [1426, 0]
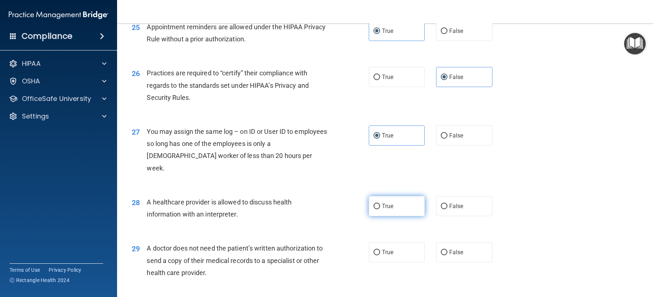
click at [398, 204] on label "True" at bounding box center [397, 206] width 56 height 20
click at [380, 204] on input "True" at bounding box center [376, 206] width 7 height 5
radio input "true"
click at [394, 253] on label "True" at bounding box center [397, 252] width 56 height 20
click at [380, 253] on input "True" at bounding box center [376, 252] width 7 height 5
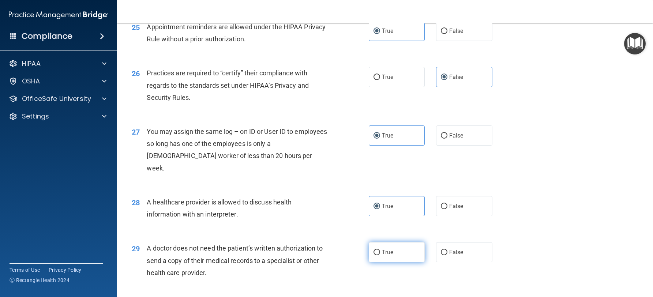
radio input "true"
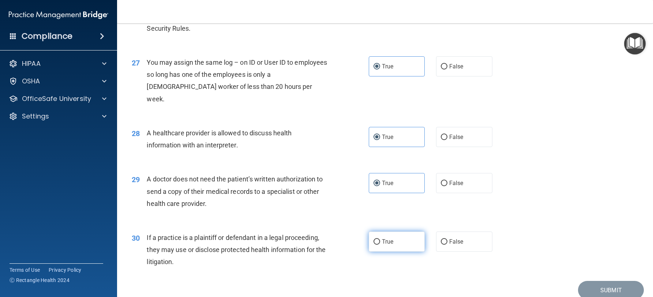
scroll to position [1527, 0]
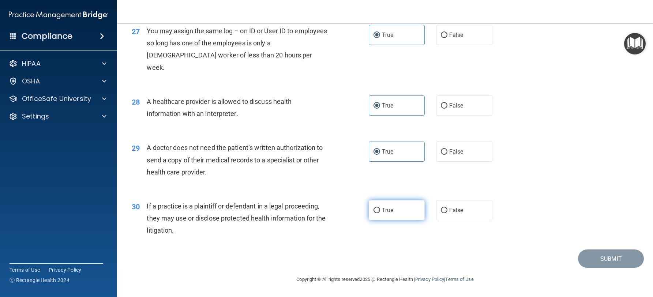
click at [400, 208] on label "True" at bounding box center [397, 210] width 56 height 20
click at [380, 208] on input "True" at bounding box center [376, 210] width 7 height 5
radio input "true"
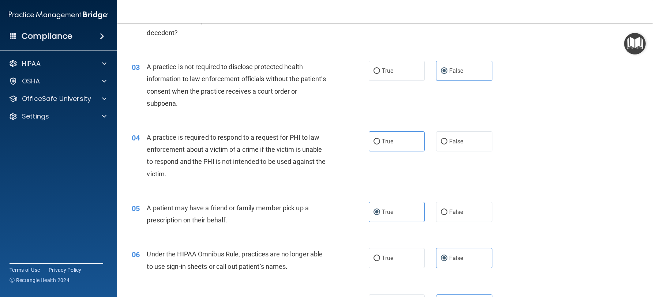
scroll to position [137, 0]
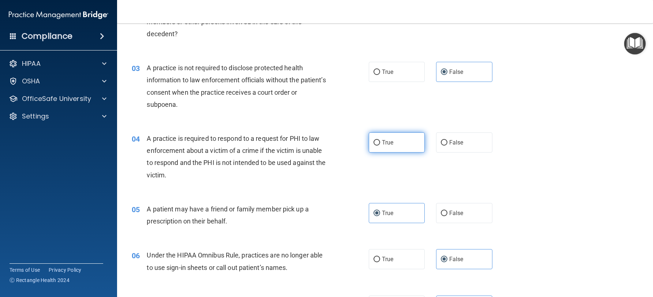
click at [404, 146] on label "True" at bounding box center [397, 142] width 56 height 20
click at [380, 146] on input "True" at bounding box center [376, 142] width 7 height 5
radio input "true"
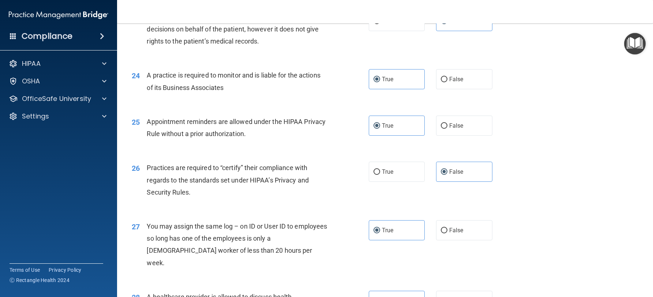
scroll to position [1527, 0]
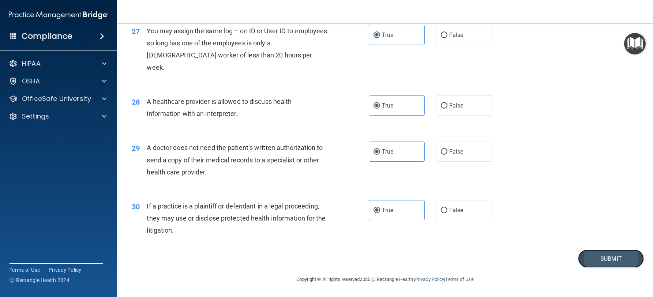
click at [620, 261] on button "Submit" at bounding box center [611, 258] width 66 height 19
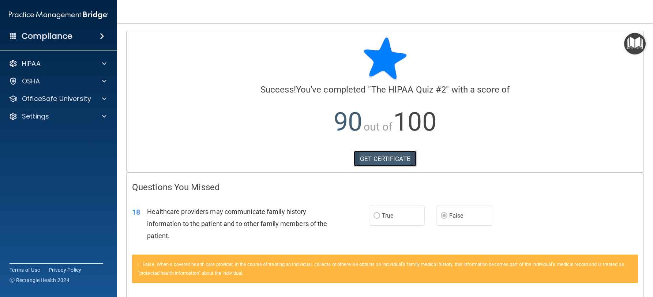
click at [402, 163] on link "GET CERTIFICATE" at bounding box center [385, 159] width 63 height 16
click at [66, 83] on div "OSHA" at bounding box center [48, 81] width 91 height 9
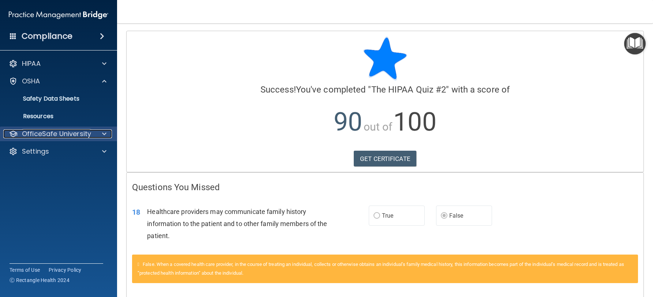
click at [53, 137] on p "OfficeSafe University" at bounding box center [56, 133] width 69 height 9
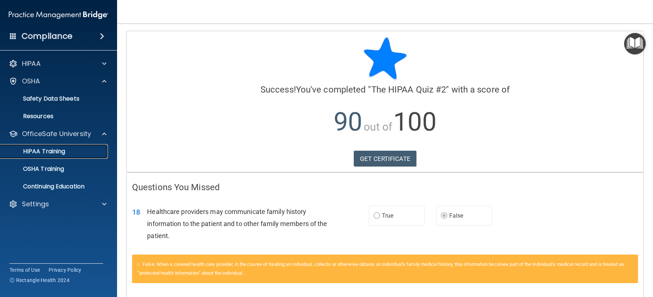
click at [57, 151] on p "HIPAA Training" at bounding box center [35, 151] width 60 height 7
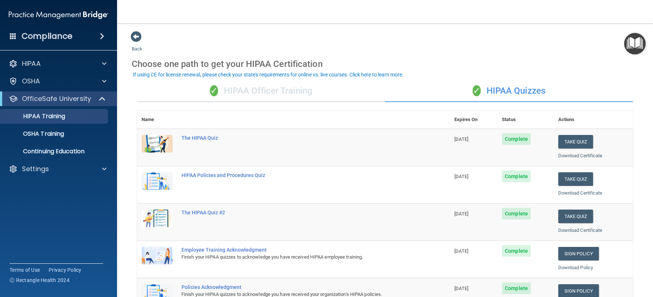
click at [283, 92] on div "✓ HIPAA Officer Training" at bounding box center [261, 91] width 248 height 22
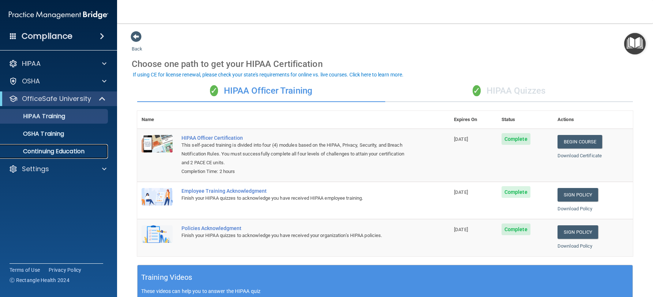
drag, startPoint x: 68, startPoint y: 151, endPoint x: 199, endPoint y: 169, distance: 132.2
click at [68, 151] on p "Continuing Education" at bounding box center [55, 151] width 100 height 7
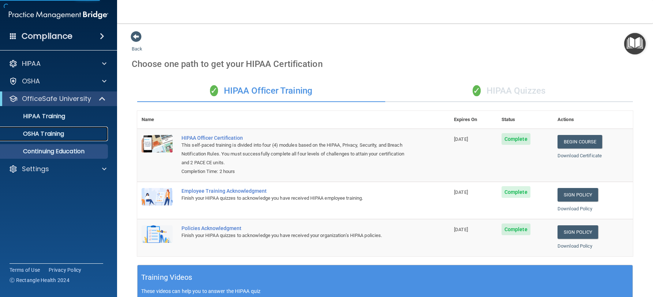
click at [66, 135] on div "OSHA Training" at bounding box center [55, 133] width 100 height 7
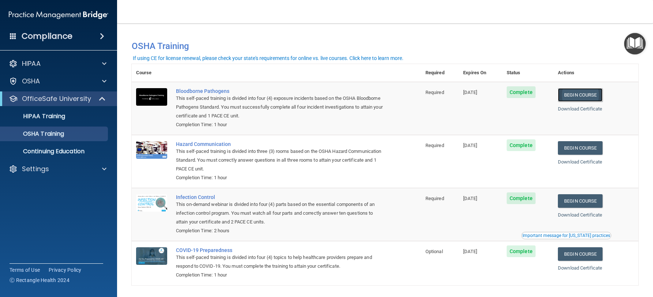
click at [583, 95] on link "Begin Course" at bounding box center [580, 95] width 45 height 14
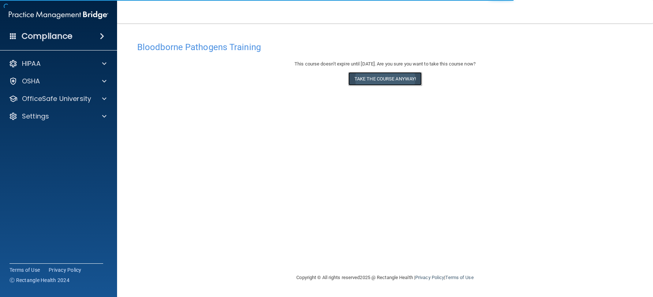
click at [401, 82] on button "Take the course anyway!" at bounding box center [385, 79] width 74 height 14
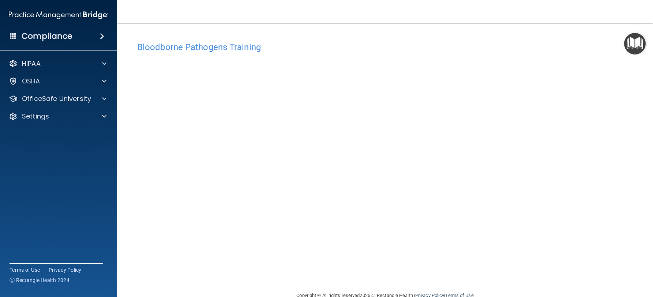
drag, startPoint x: 79, startPoint y: 160, endPoint x: 84, endPoint y: 157, distance: 6.6
click at [80, 159] on accordion "HIPAA Documents and Policies Report an Incident Business Associates Emergency P…" at bounding box center [58, 127] width 117 height 149
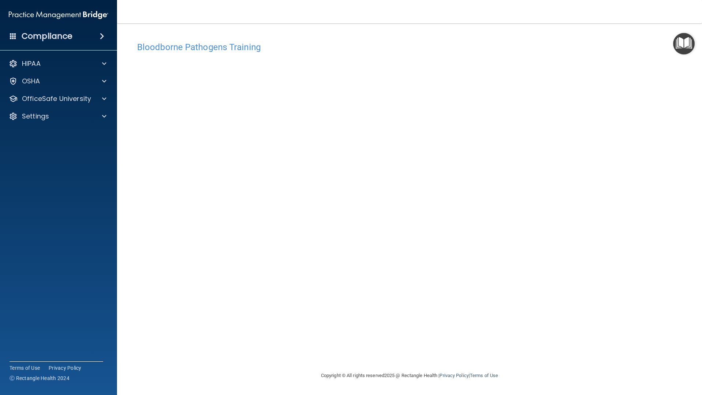
drag, startPoint x: 371, startPoint y: 11, endPoint x: 371, endPoint y: 5, distance: 5.9
click at [371, 9] on nav "Toggle navigation Pa Cha Yang [EMAIL_ADDRESS][DOMAIN_NAME] Manage My Enterprise…" at bounding box center [409, 11] width 585 height 23
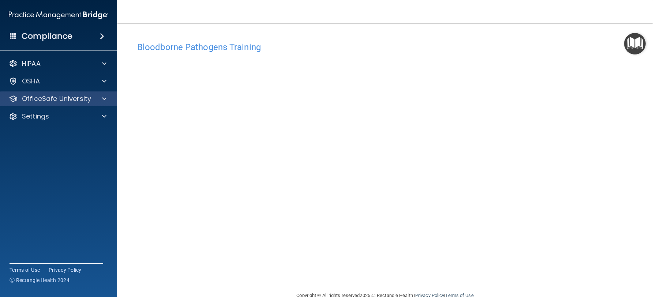
click at [94, 104] on div "OfficeSafe University" at bounding box center [58, 98] width 117 height 15
click at [94, 95] on div at bounding box center [103, 98] width 18 height 9
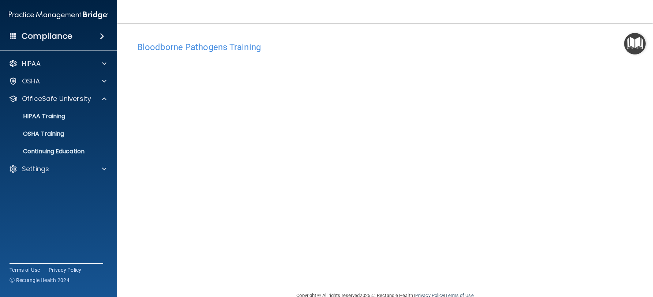
scroll to position [16, 0]
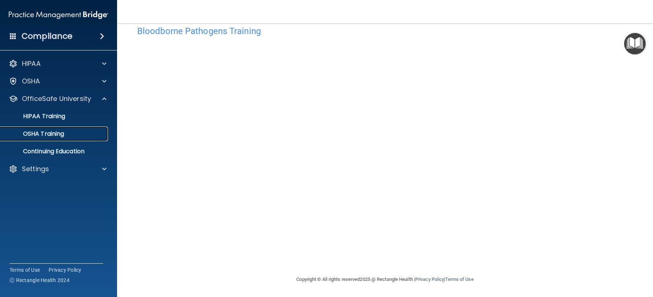
click at [85, 134] on div "OSHA Training" at bounding box center [55, 133] width 100 height 7
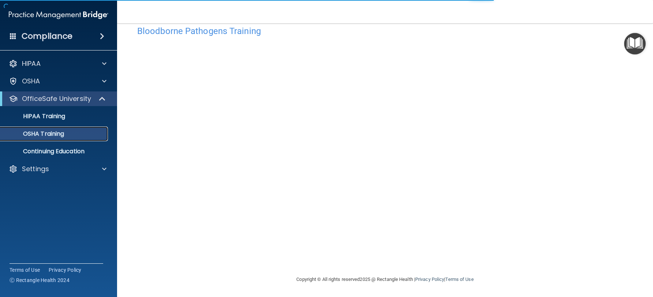
scroll to position [28, 0]
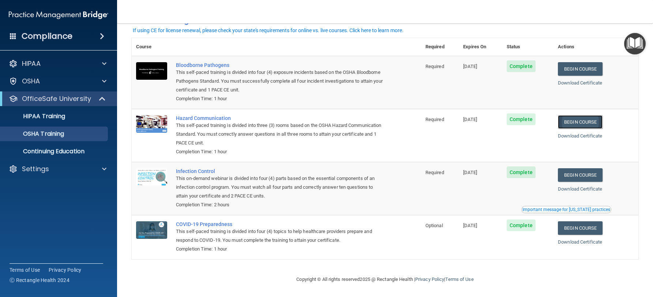
click at [590, 124] on link "Begin Course" at bounding box center [580, 122] width 45 height 14
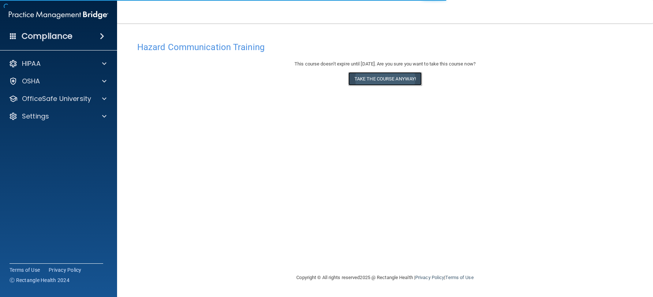
click at [393, 82] on button "Take the course anyway!" at bounding box center [385, 79] width 74 height 14
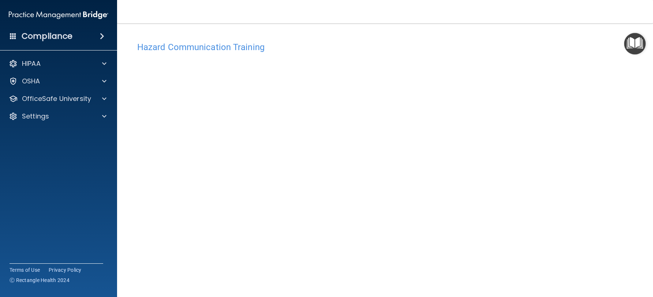
click at [585, 209] on div "Hazard Communication Training This course doesn’t expire until [DATE]. Are you …" at bounding box center [385, 173] width 507 height 270
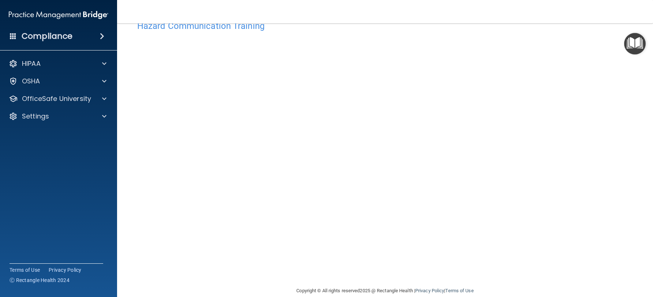
scroll to position [33, 0]
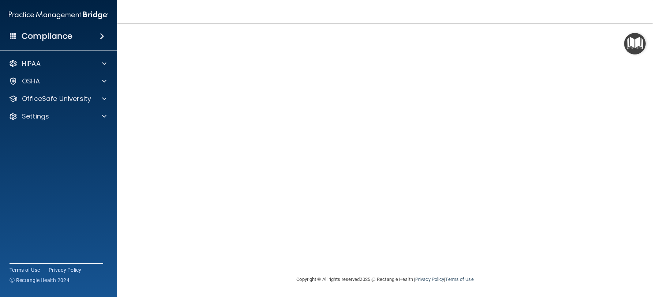
click at [89, 91] on div "HIPAA Documents and Policies Report an Incident Business Associates Emergency P…" at bounding box center [58, 91] width 117 height 76
click at [91, 98] on div "OfficeSafe University" at bounding box center [48, 98] width 91 height 9
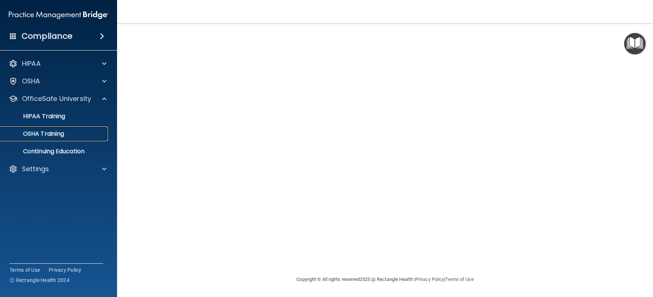
drag, startPoint x: 79, startPoint y: 135, endPoint x: 71, endPoint y: 135, distance: 7.7
click at [78, 135] on div "OSHA Training" at bounding box center [55, 133] width 100 height 7
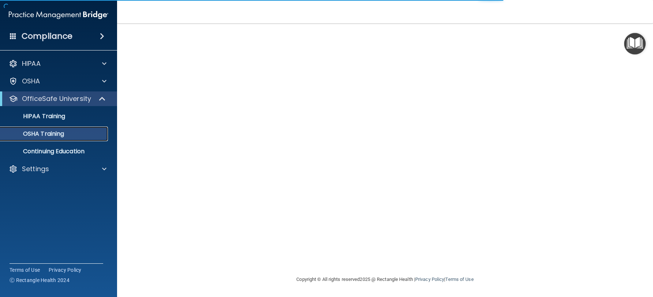
scroll to position [28, 0]
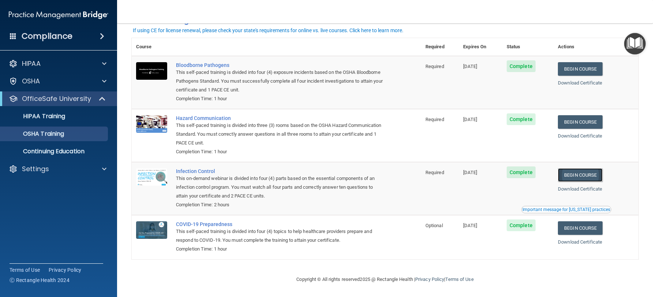
click at [585, 176] on link "Begin Course" at bounding box center [580, 175] width 45 height 14
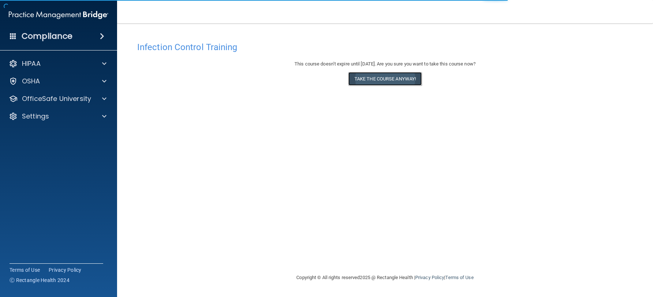
click at [387, 81] on button "Take the course anyway!" at bounding box center [385, 79] width 74 height 14
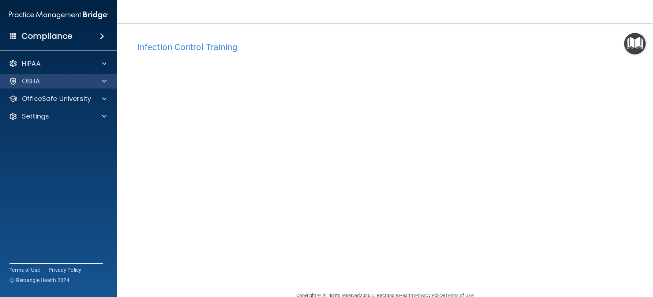
click at [60, 86] on div "OSHA" at bounding box center [58, 81] width 117 height 15
click at [75, 79] on div "OSHA" at bounding box center [48, 81] width 91 height 9
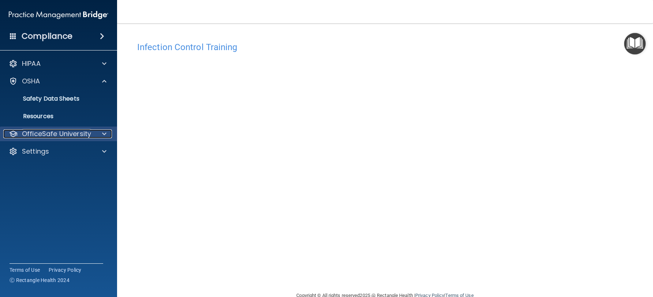
click at [48, 134] on p "OfficeSafe University" at bounding box center [56, 133] width 69 height 9
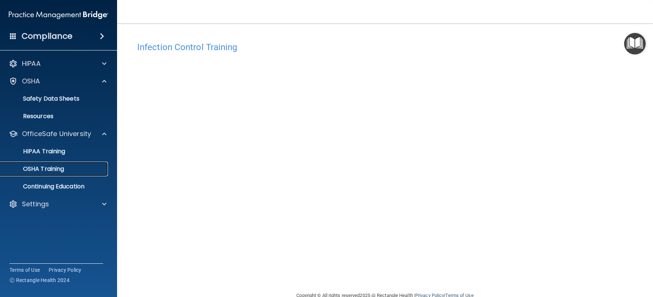
click at [42, 169] on p "OSHA Training" at bounding box center [34, 168] width 59 height 7
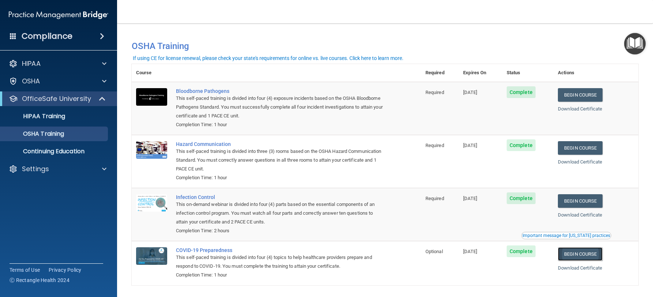
click at [591, 255] on link "Begin Course" at bounding box center [580, 254] width 45 height 14
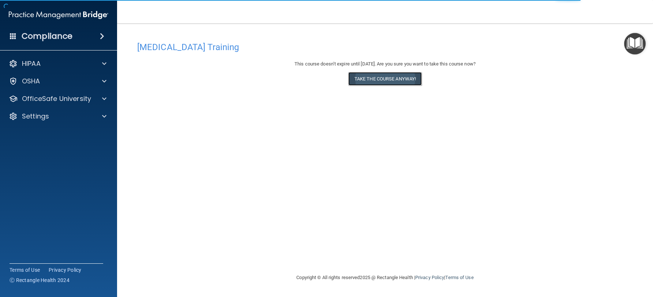
click at [402, 81] on button "Take the course anyway!" at bounding box center [385, 79] width 74 height 14
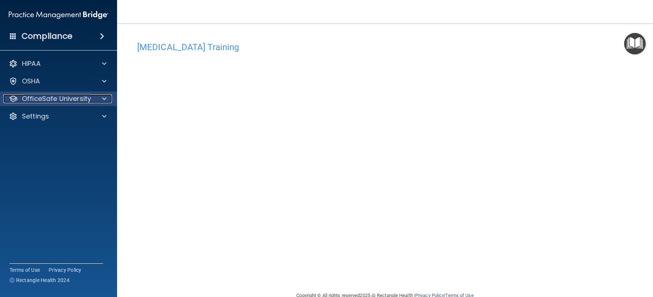
click at [61, 100] on p "OfficeSafe University" at bounding box center [56, 98] width 69 height 9
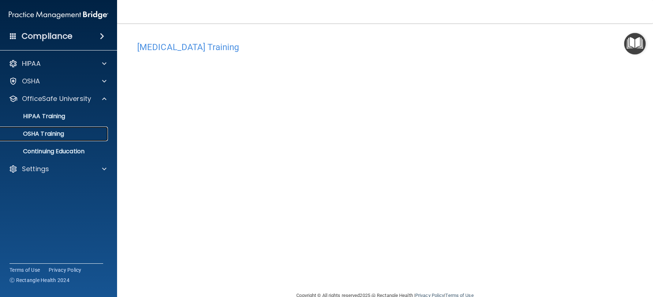
click at [89, 135] on div "OSHA Training" at bounding box center [55, 133] width 100 height 7
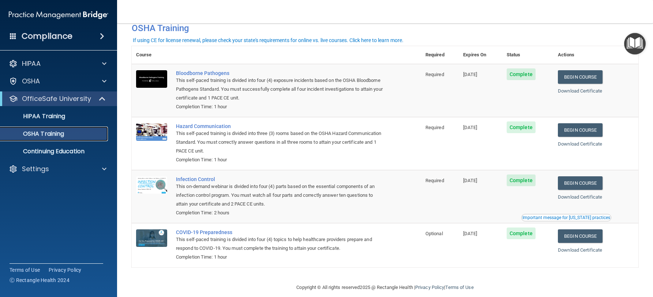
scroll to position [28, 0]
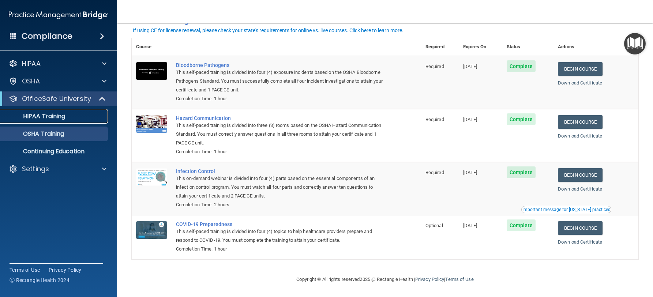
click at [71, 118] on div "HIPAA Training" at bounding box center [55, 116] width 100 height 7
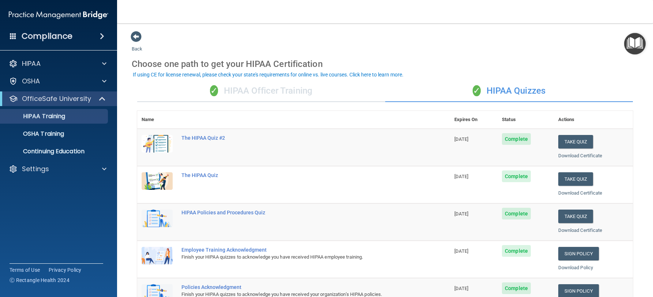
click at [305, 91] on div "✓ HIPAA Officer Training" at bounding box center [261, 91] width 248 height 22
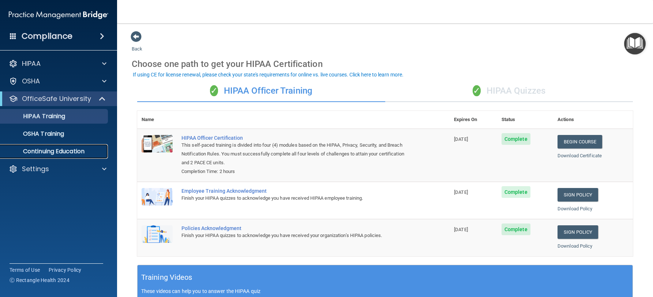
click at [65, 155] on p "Continuing Education" at bounding box center [55, 151] width 100 height 7
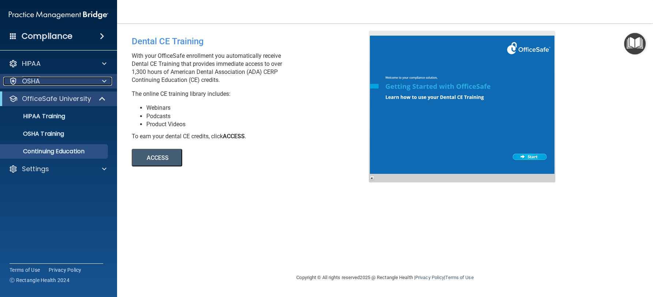
click at [55, 83] on div "OSHA" at bounding box center [48, 81] width 91 height 9
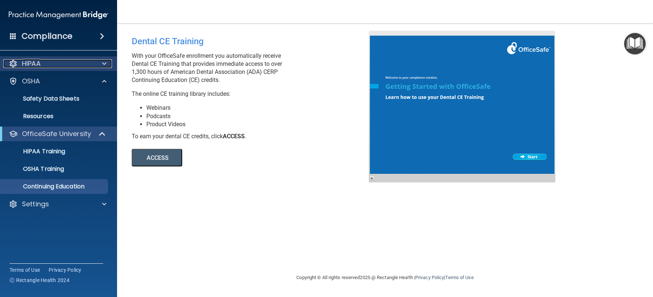
click at [53, 66] on div "HIPAA" at bounding box center [48, 63] width 91 height 9
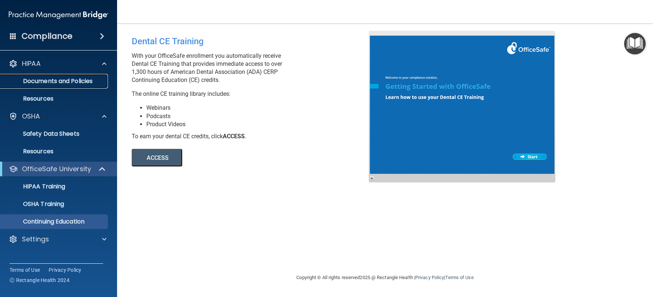
click at [75, 88] on link "Documents and Policies" at bounding box center [50, 81] width 115 height 15
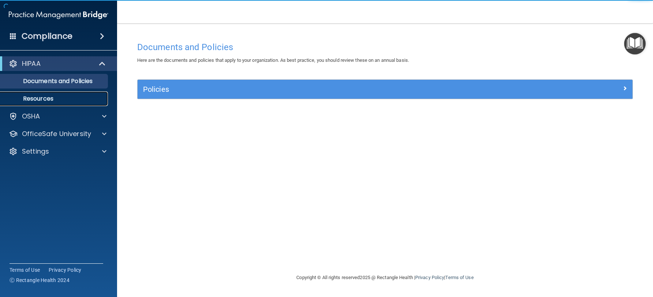
click at [64, 98] on p "Resources" at bounding box center [55, 98] width 100 height 7
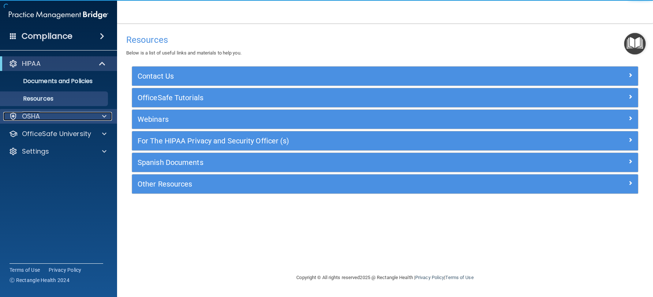
click at [59, 118] on div "OSHA" at bounding box center [48, 116] width 91 height 9
